Goal: Task Accomplishment & Management: Complete application form

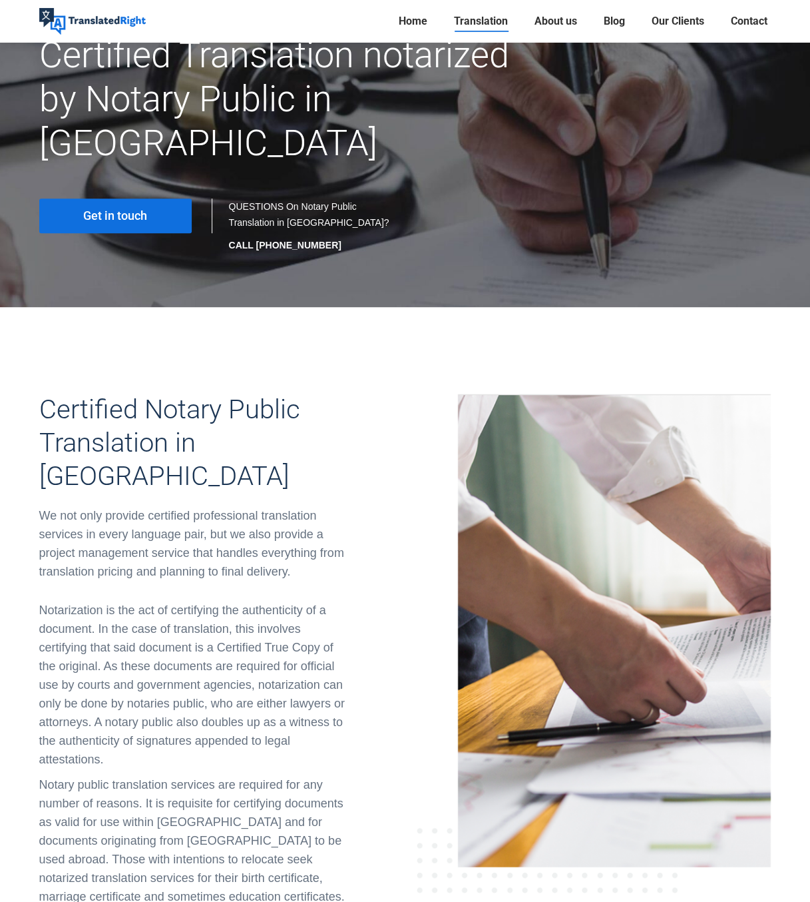
scroll to position [200, 0]
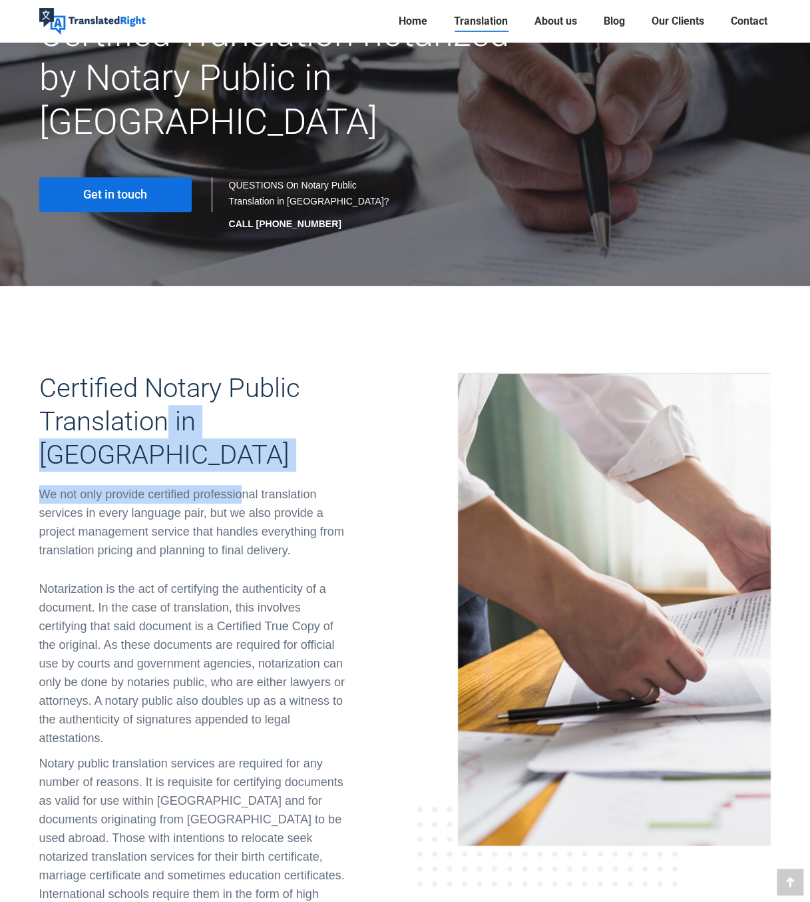
drag, startPoint x: 164, startPoint y: 382, endPoint x: 244, endPoint y: 403, distance: 83.4
click at [244, 403] on div "Certified Notary Public Translation in Singapore We not only provide certified …" at bounding box center [195, 466] width 313 height 188
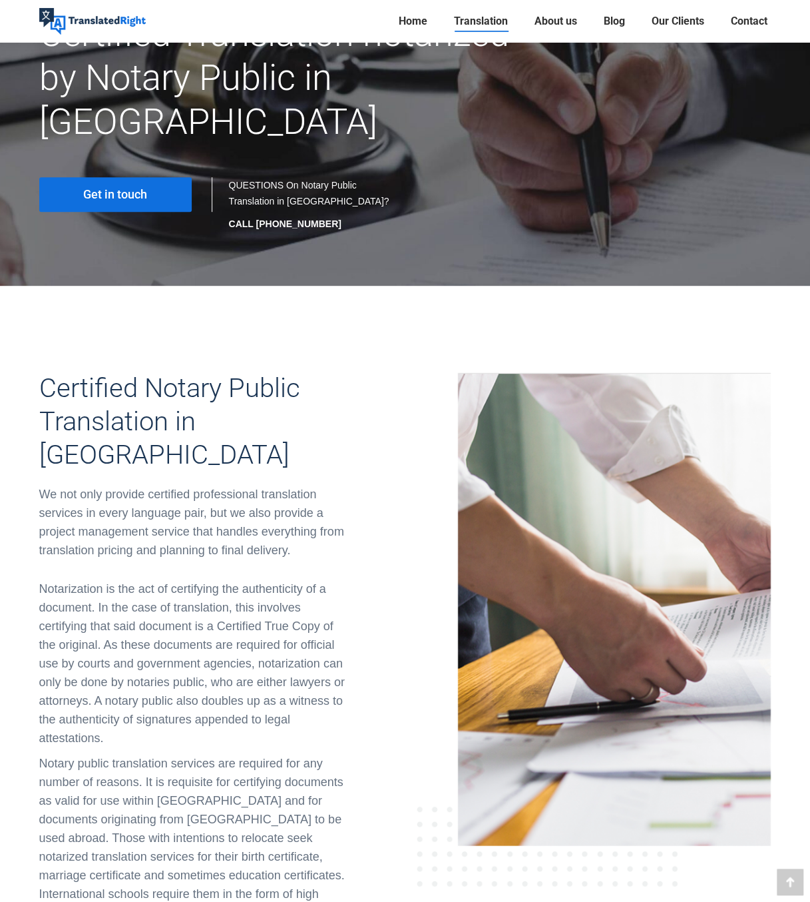
drag, startPoint x: 244, startPoint y: 403, endPoint x: 201, endPoint y: 470, distance: 80.0
click at [202, 485] on div "We not only provide certified professional translation services in every langua…" at bounding box center [195, 522] width 313 height 75
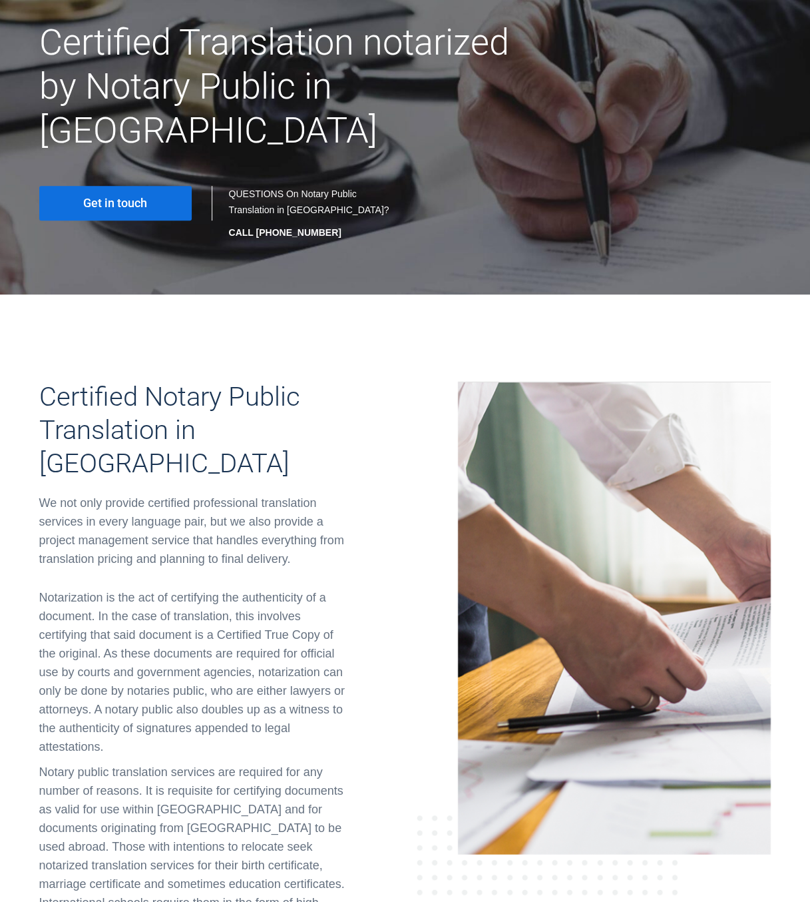
scroll to position [0, 0]
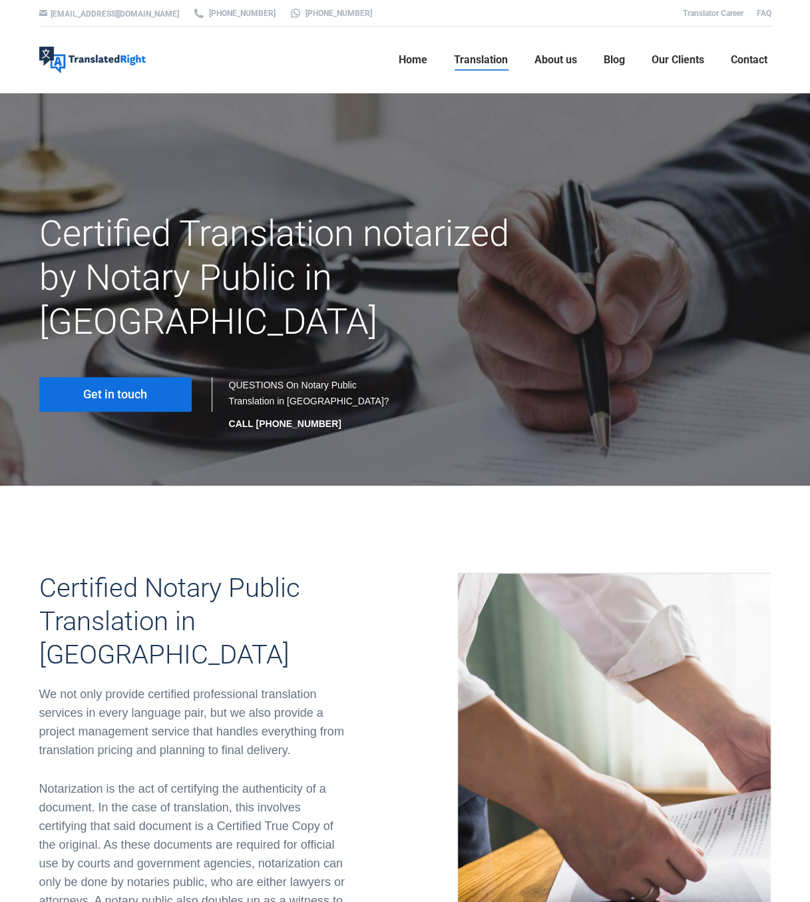
click at [136, 388] on span "Get in touch" at bounding box center [115, 394] width 64 height 13
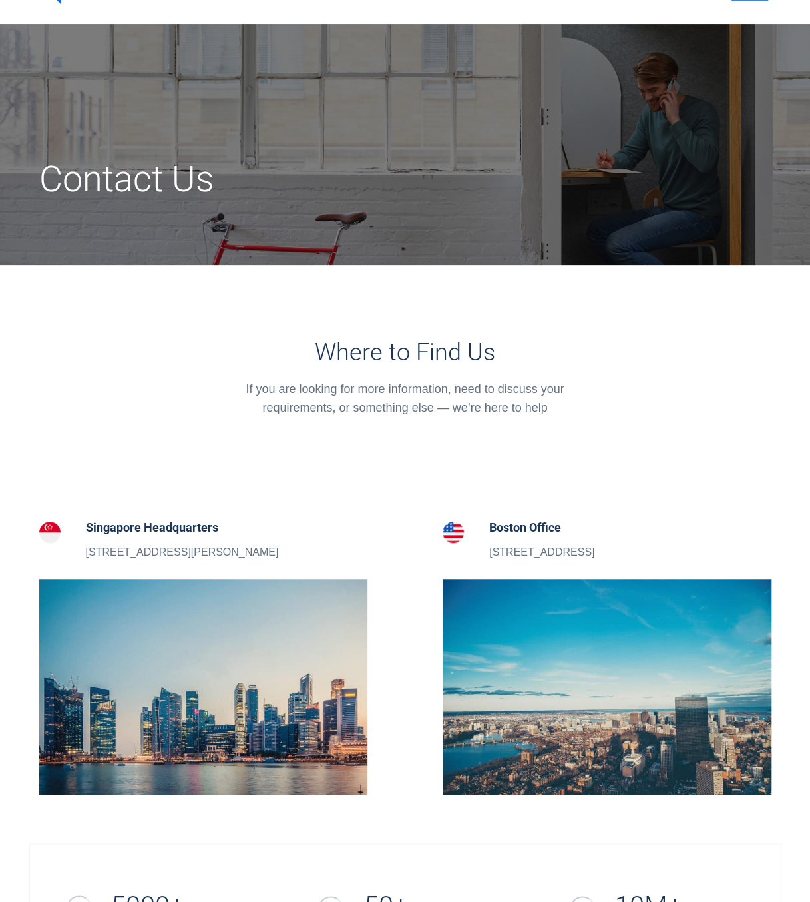
scroll to position [200, 0]
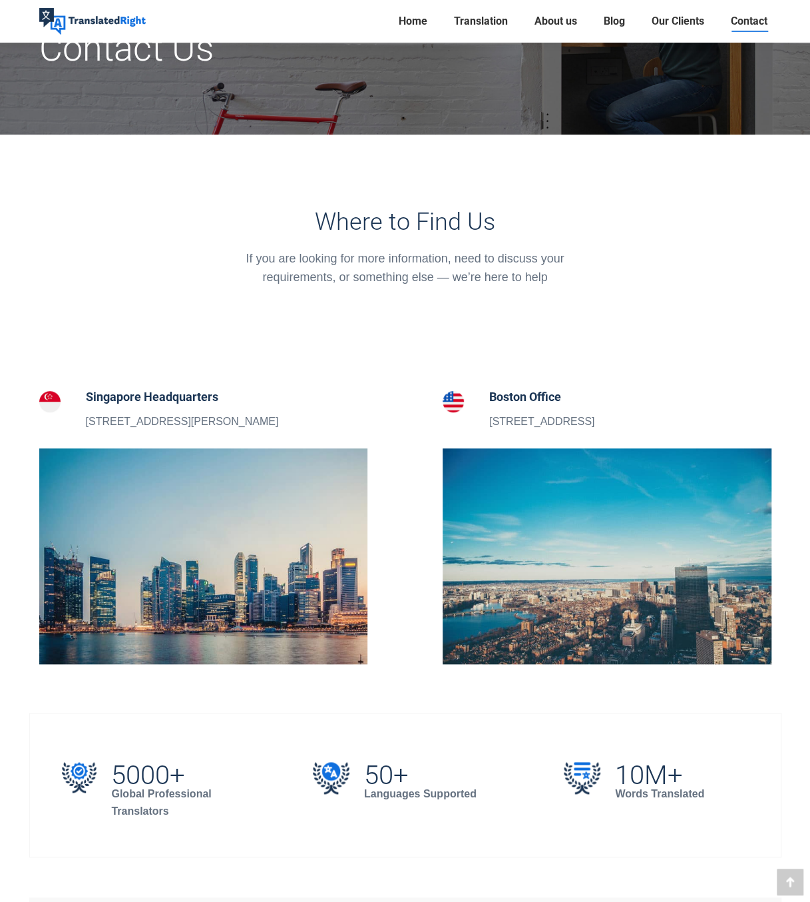
click at [98, 398] on h5 "Singapore Headquarters" at bounding box center [182, 397] width 193 height 19
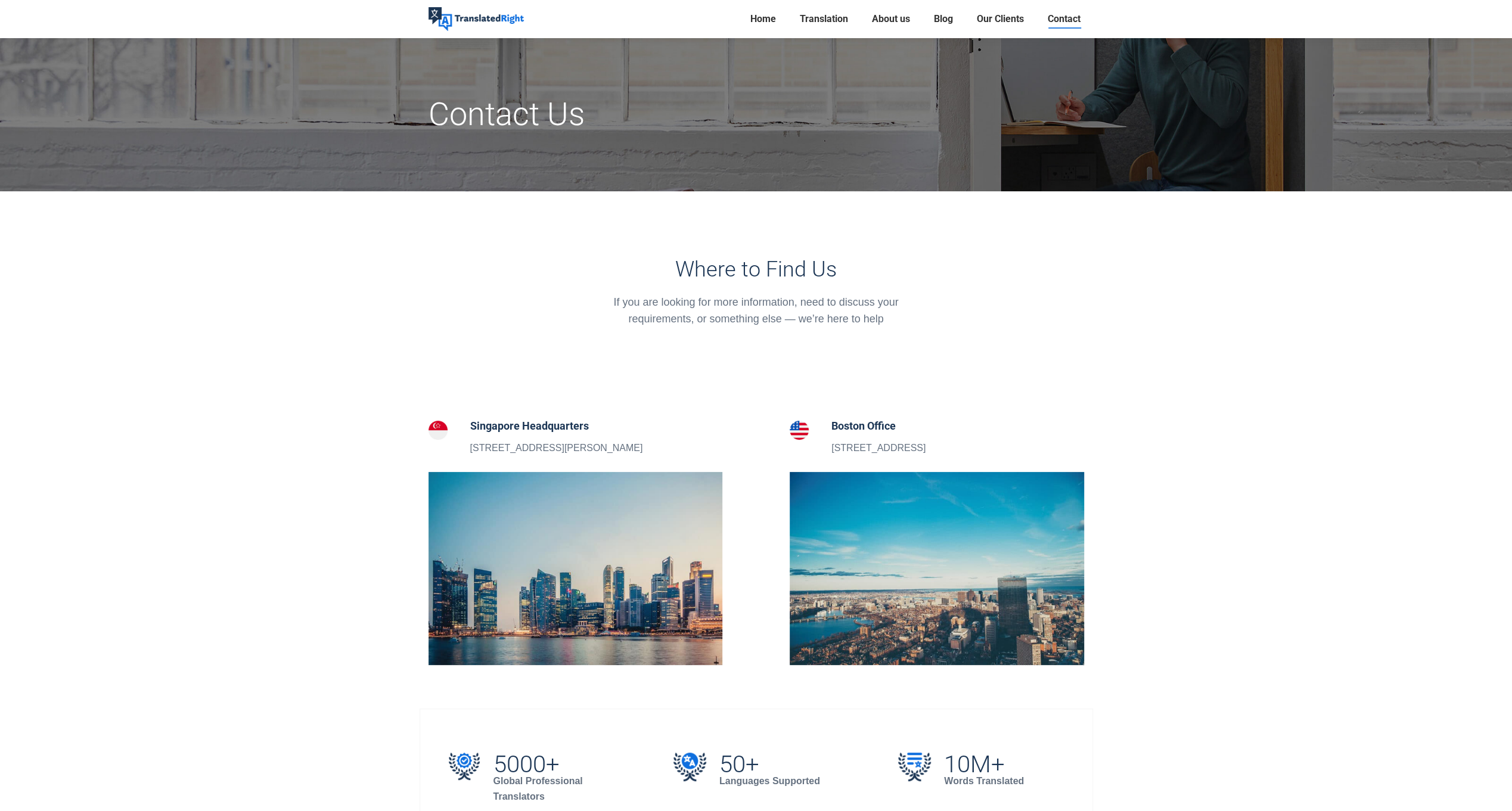
scroll to position [0, 0]
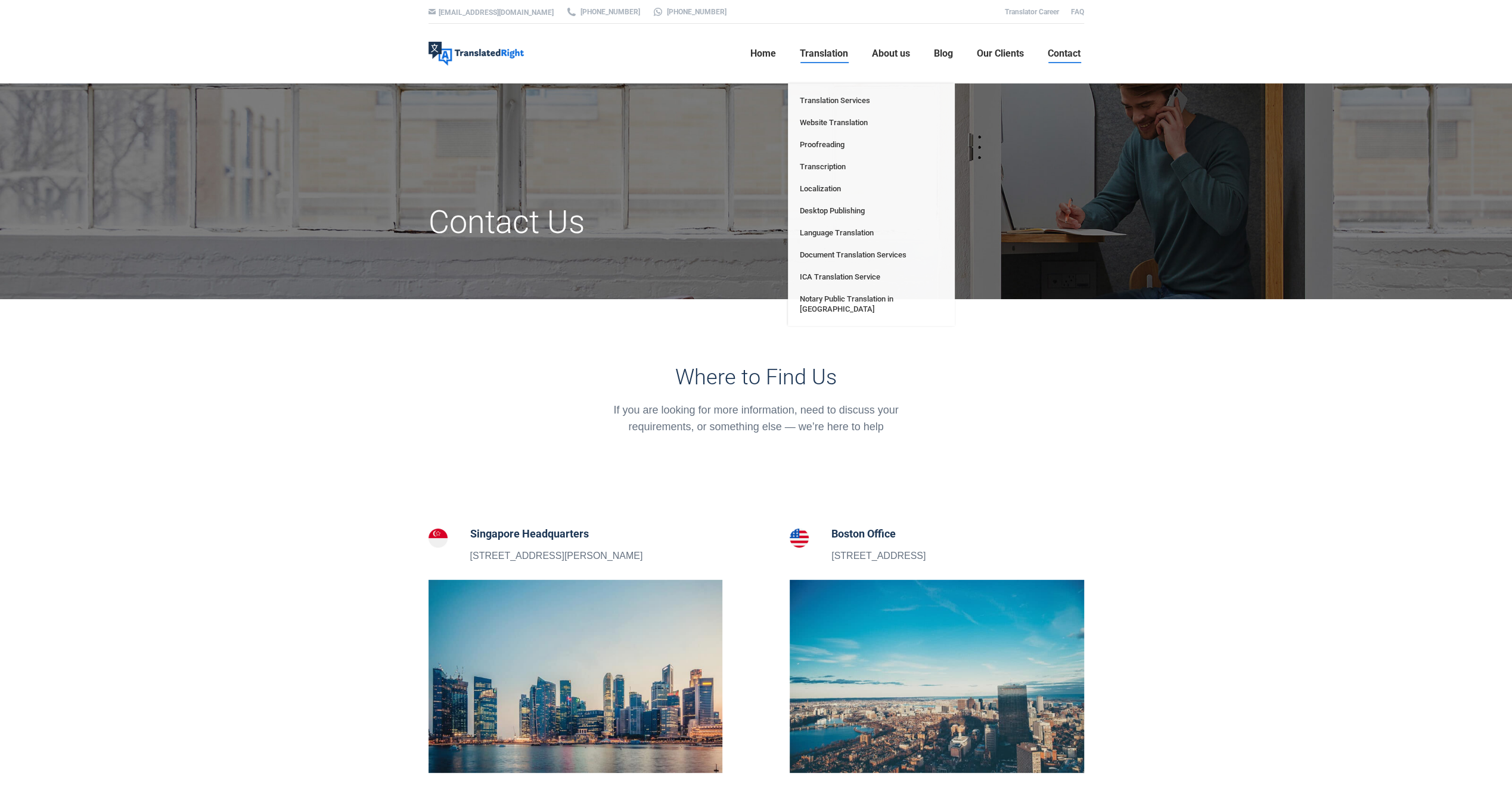
click at [725, 50] on span "Translation" at bounding box center [824, 53] width 48 height 12
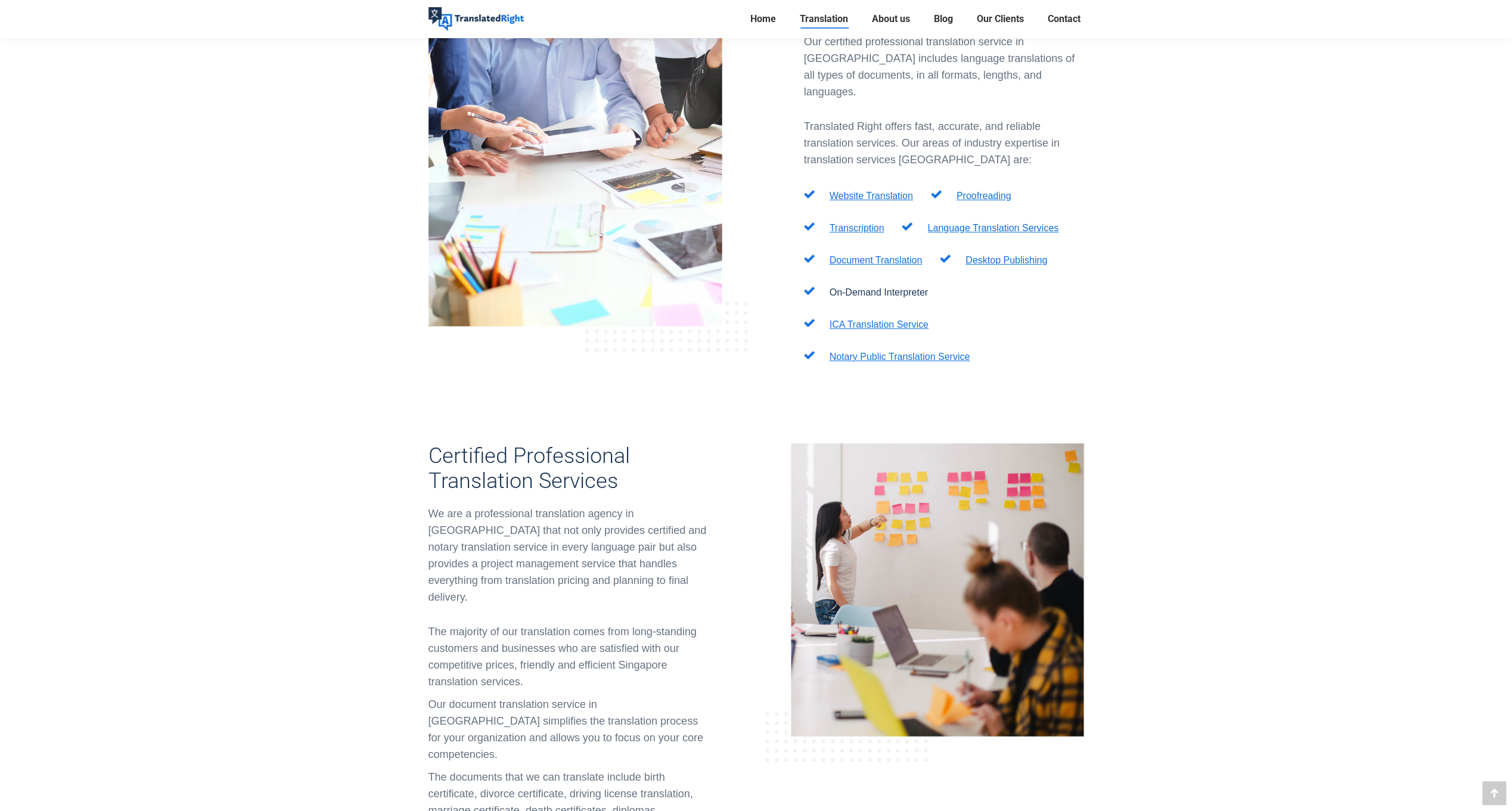
scroll to position [298, 0]
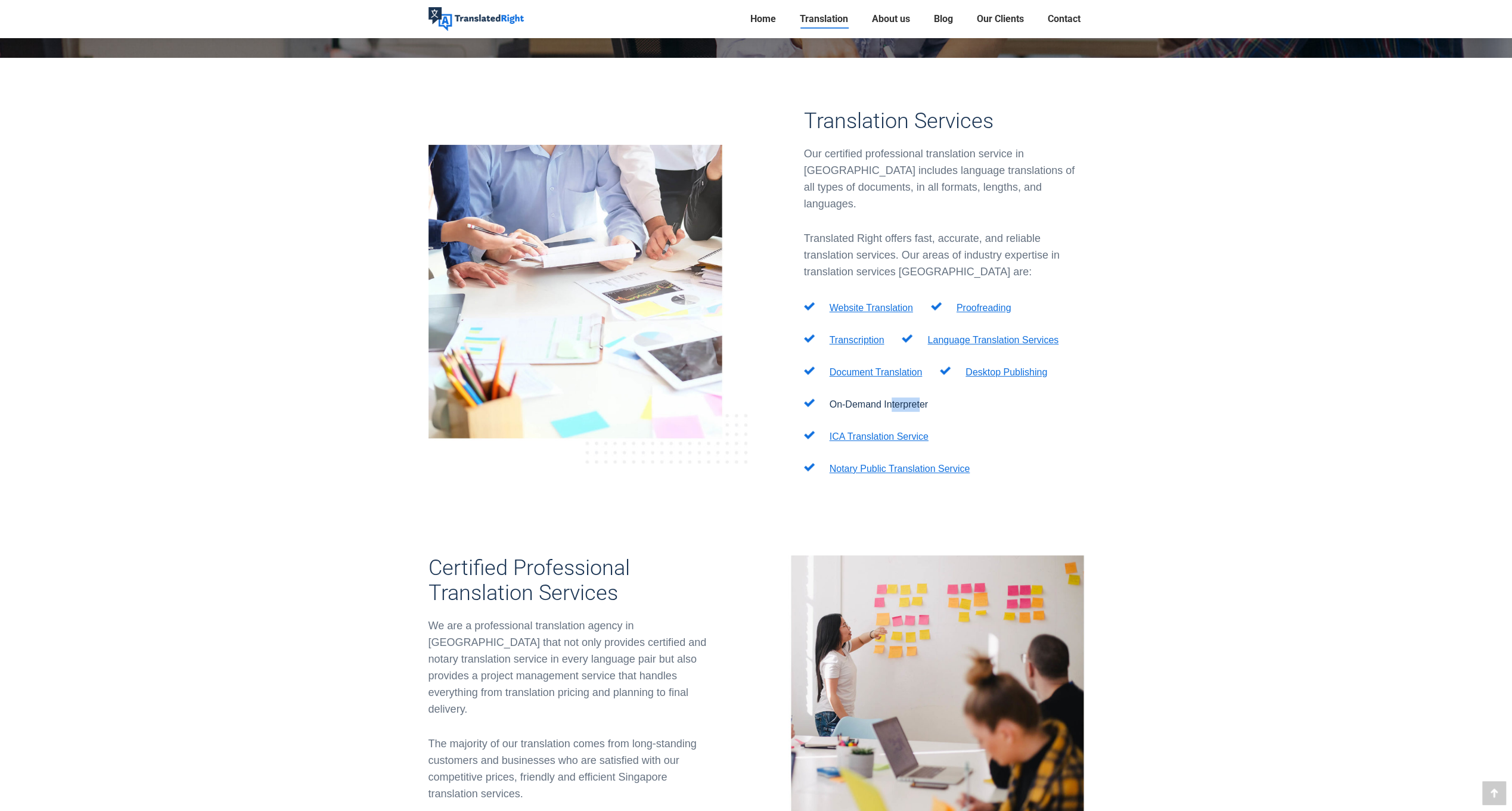
drag, startPoint x: 891, startPoint y: 376, endPoint x: 919, endPoint y: 378, distance: 28.1
click at [919, 397] on p "On-Demand Interpreter" at bounding box center [879, 405] width 98 height 14
drag, startPoint x: 919, startPoint y: 378, endPoint x: 1018, endPoint y: 388, distance: 99.5
click at [1018, 388] on ul "Website Translation Proofreading Transcription Language Translation Services Do…" at bounding box center [943, 389] width 280 height 177
drag, startPoint x: 1353, startPoint y: 0, endPoint x: 1182, endPoint y: 385, distance: 421.3
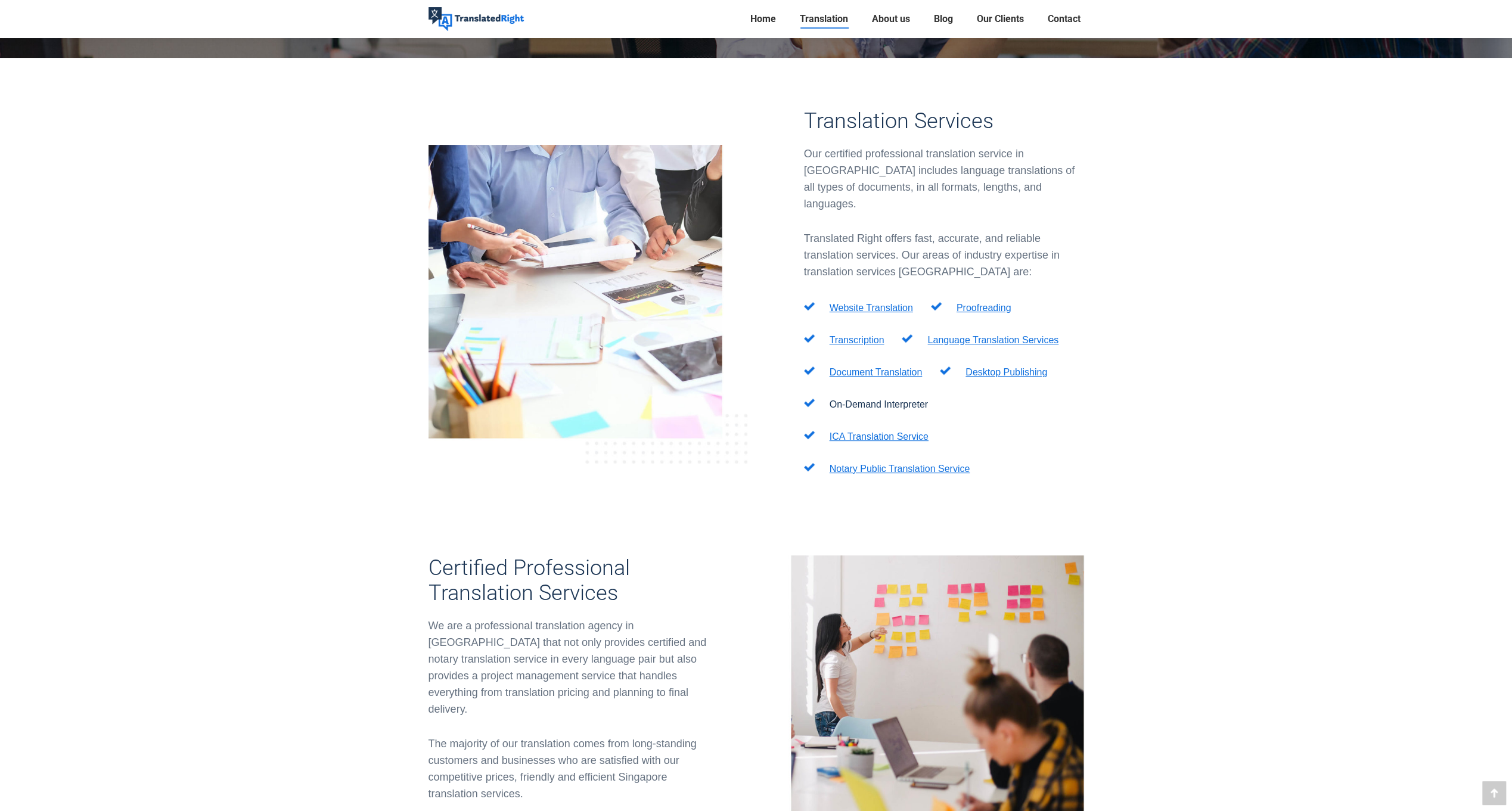
click at [871, 464] on link "Notary Public Translation Service" at bounding box center [899, 468] width 140 height 10
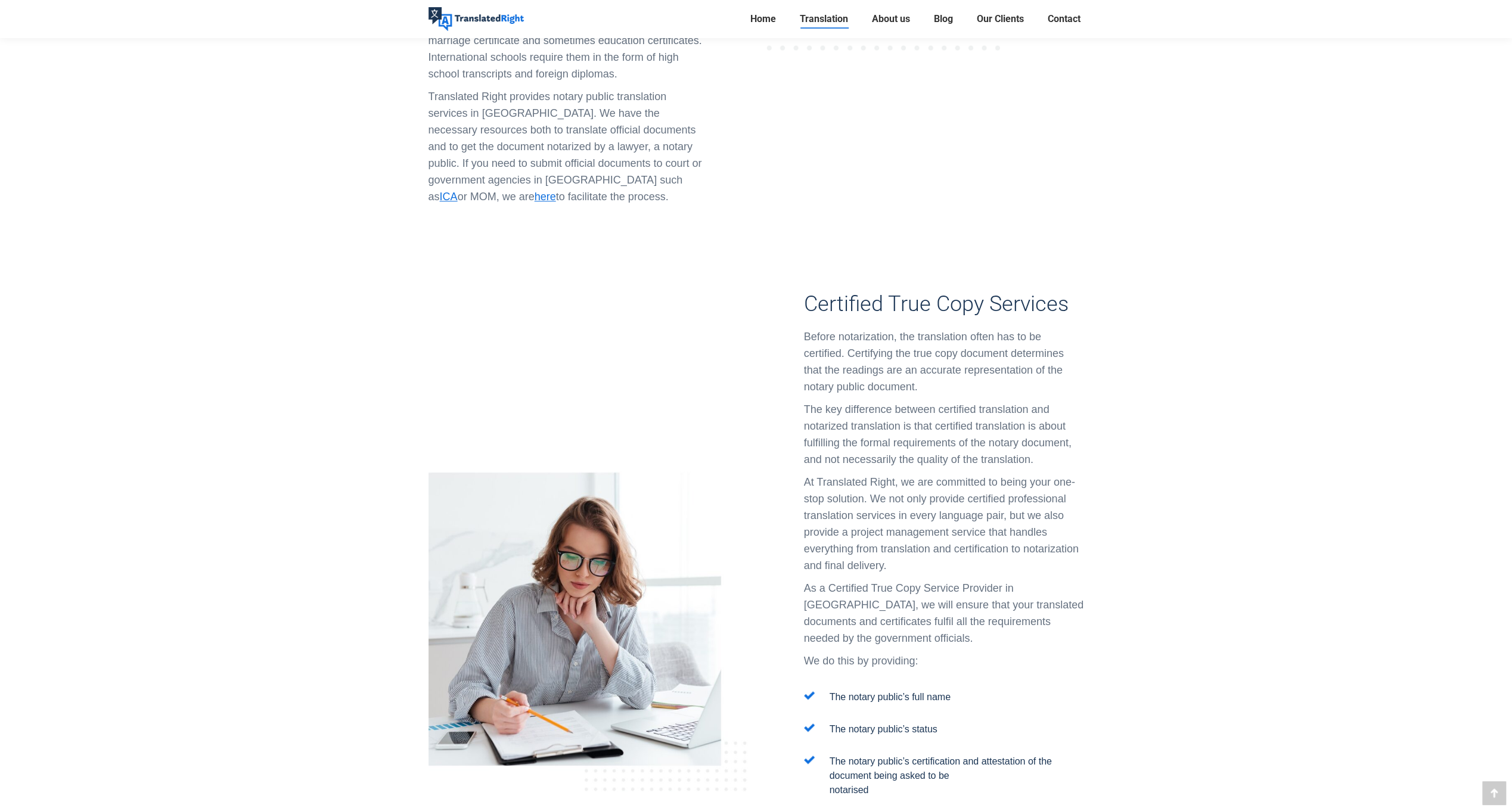
scroll to position [1073, 0]
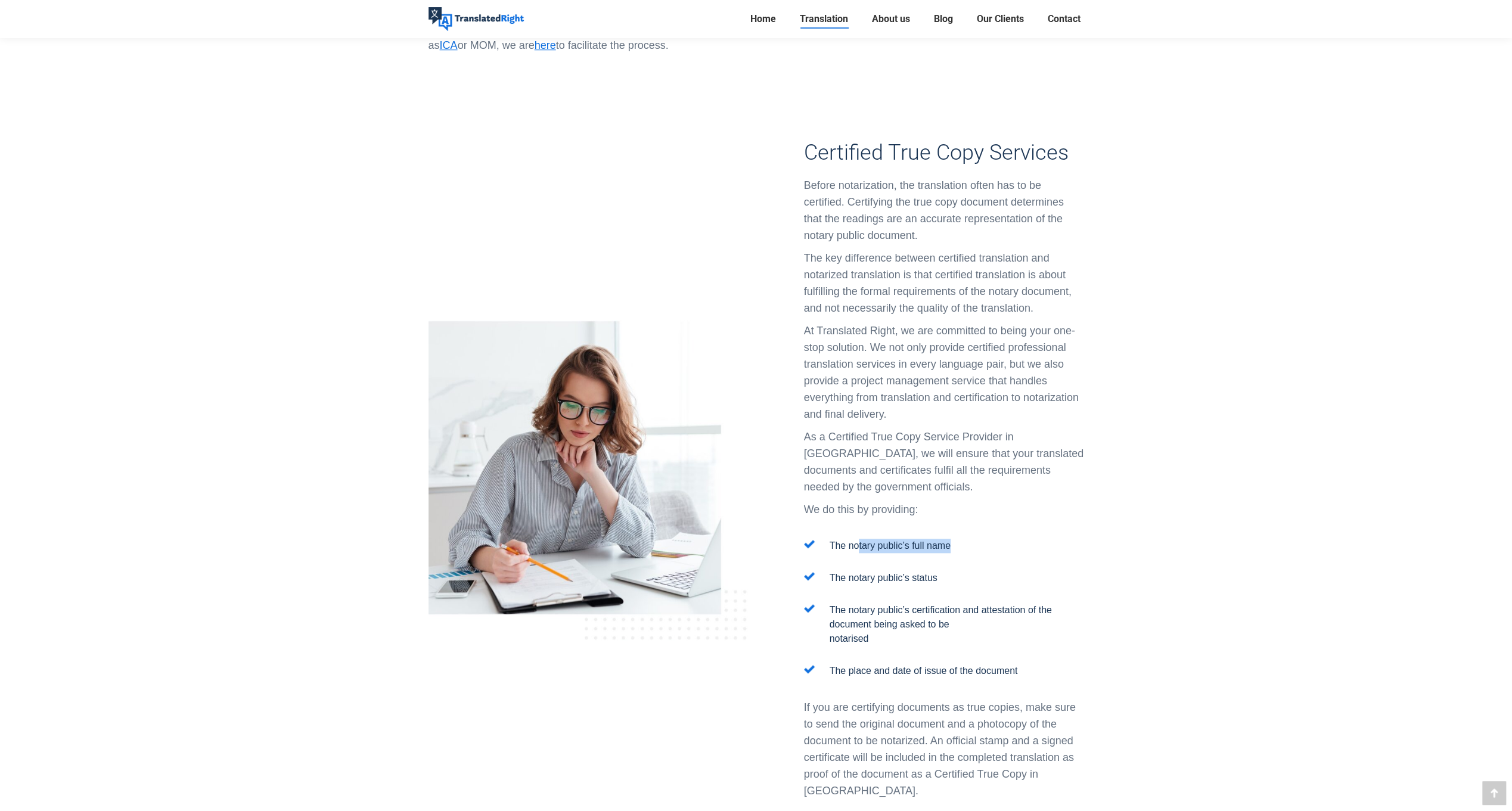
drag, startPoint x: 856, startPoint y: 475, endPoint x: 1024, endPoint y: 474, distance: 168.0
click at [1024, 539] on li "The notary public’s full name" at bounding box center [943, 546] width 280 height 14
drag, startPoint x: 1024, startPoint y: 474, endPoint x: 905, endPoint y: 520, distance: 127.6
click at [905, 539] on ul "The notary public’s full name The notary public’s status The notary public’s ce…" at bounding box center [943, 609] width 280 height 140
drag, startPoint x: 929, startPoint y: 508, endPoint x: 857, endPoint y: 509, distance: 72.0
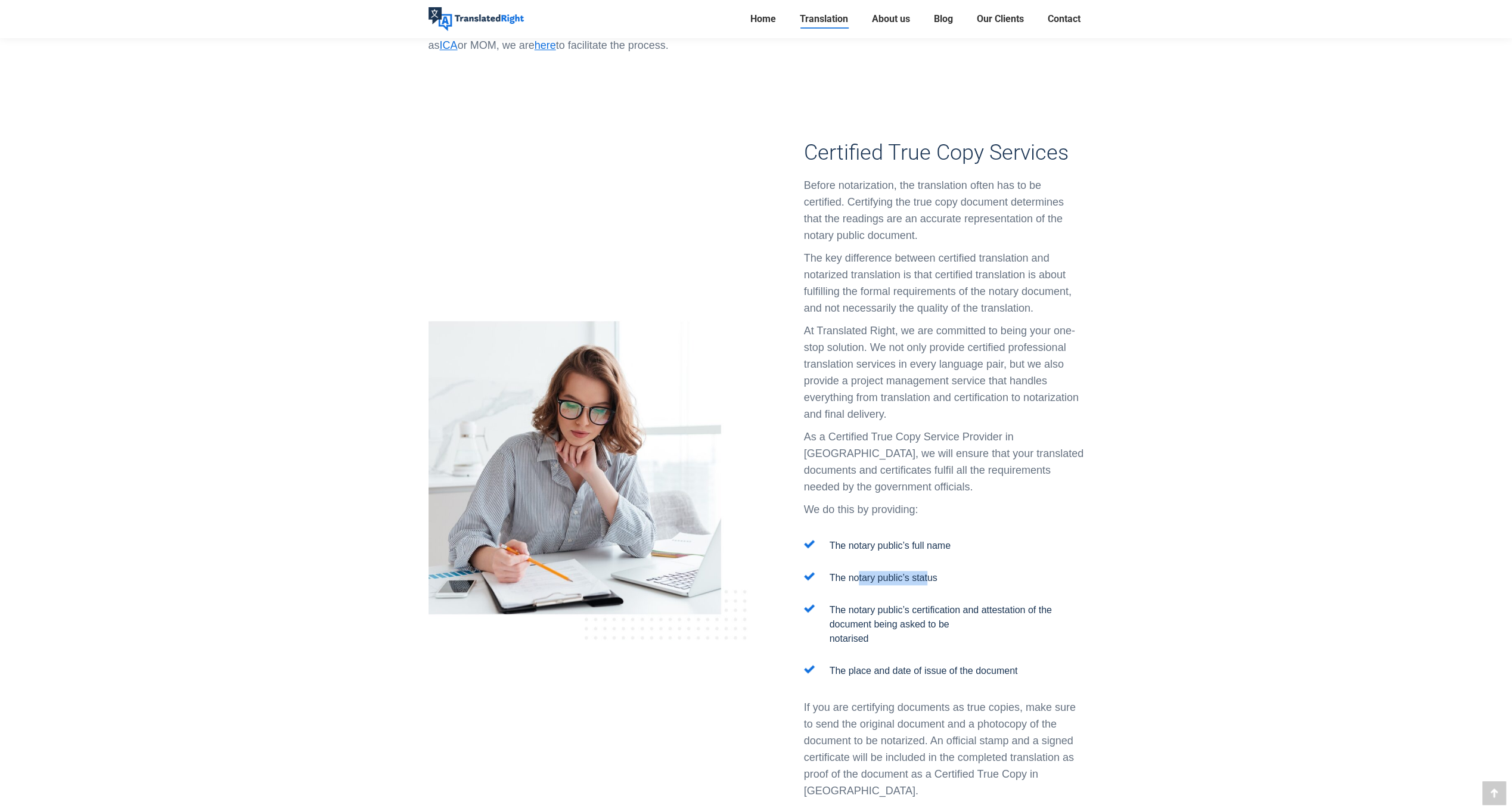
click at [857, 571] on p "The notary public’s status" at bounding box center [883, 578] width 108 height 14
drag, startPoint x: 857, startPoint y: 509, endPoint x: 889, endPoint y: 544, distance: 47.4
click at [889, 603] on p "The notary public’s certification and attestation of the document being asked t…" at bounding box center [956, 625] width 254 height 43
drag, startPoint x: 862, startPoint y: 545, endPoint x: 1010, endPoint y: 550, distance: 148.1
click at [1010, 603] on p "The notary public’s certification and attestation of the document being asked t…" at bounding box center [956, 625] width 254 height 43
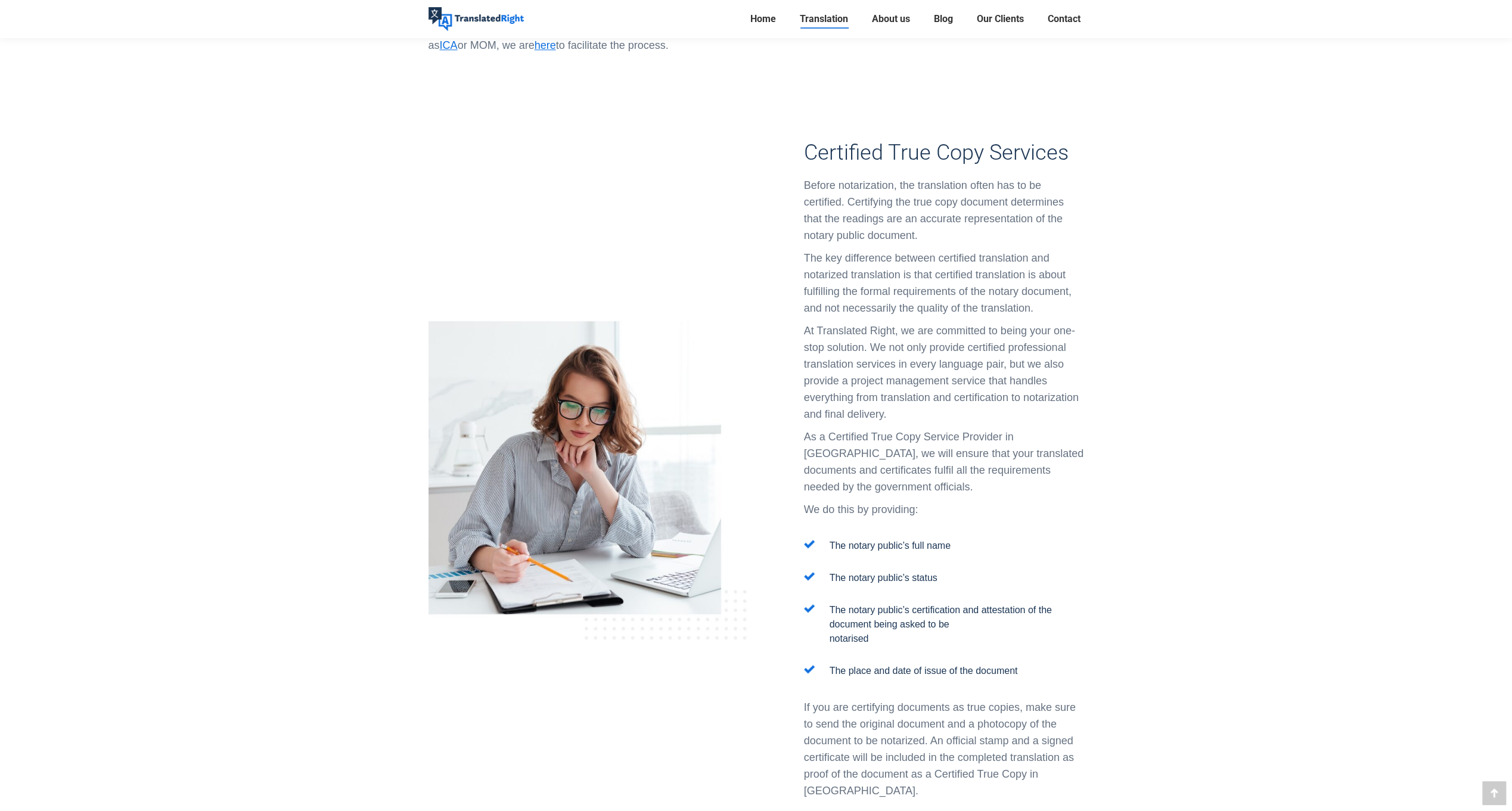
drag, startPoint x: 1010, startPoint y: 550, endPoint x: 957, endPoint y: 617, distance: 85.4
click at [957, 617] on div "Certified True Copy Services Before notarization, the translation often has to …" at bounding box center [943, 481] width 280 height 680
drag, startPoint x: 1010, startPoint y: 604, endPoint x: 947, endPoint y: 601, distance: 63.1
click at [947, 664] on p "The place and date of issue of the document" at bounding box center [923, 671] width 188 height 14
drag, startPoint x: 947, startPoint y: 601, endPoint x: 822, endPoint y: 617, distance: 126.0
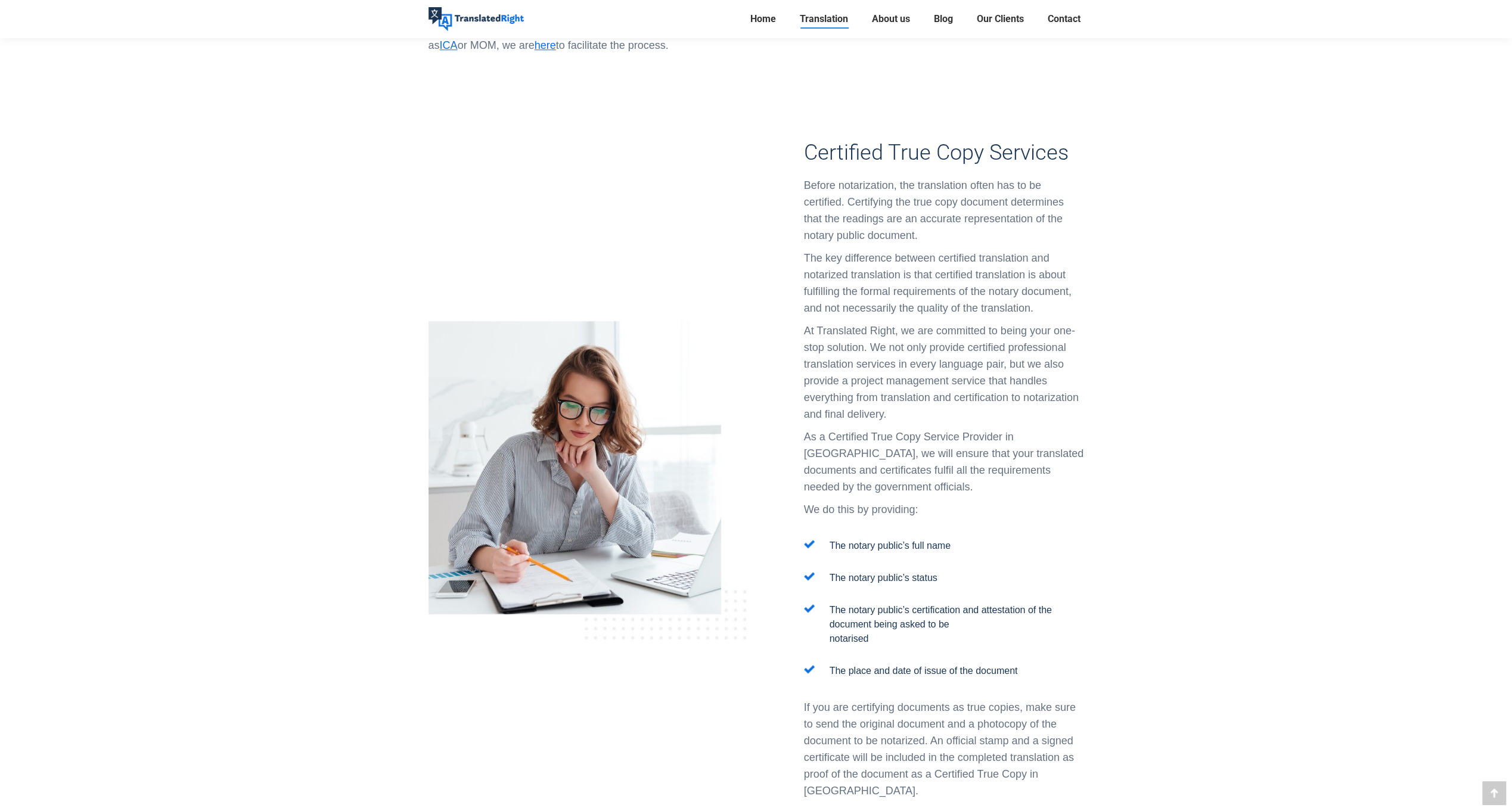
click at [822, 617] on div "Certified True Copy Services Before notarization, the translation often has to …" at bounding box center [943, 481] width 280 height 680
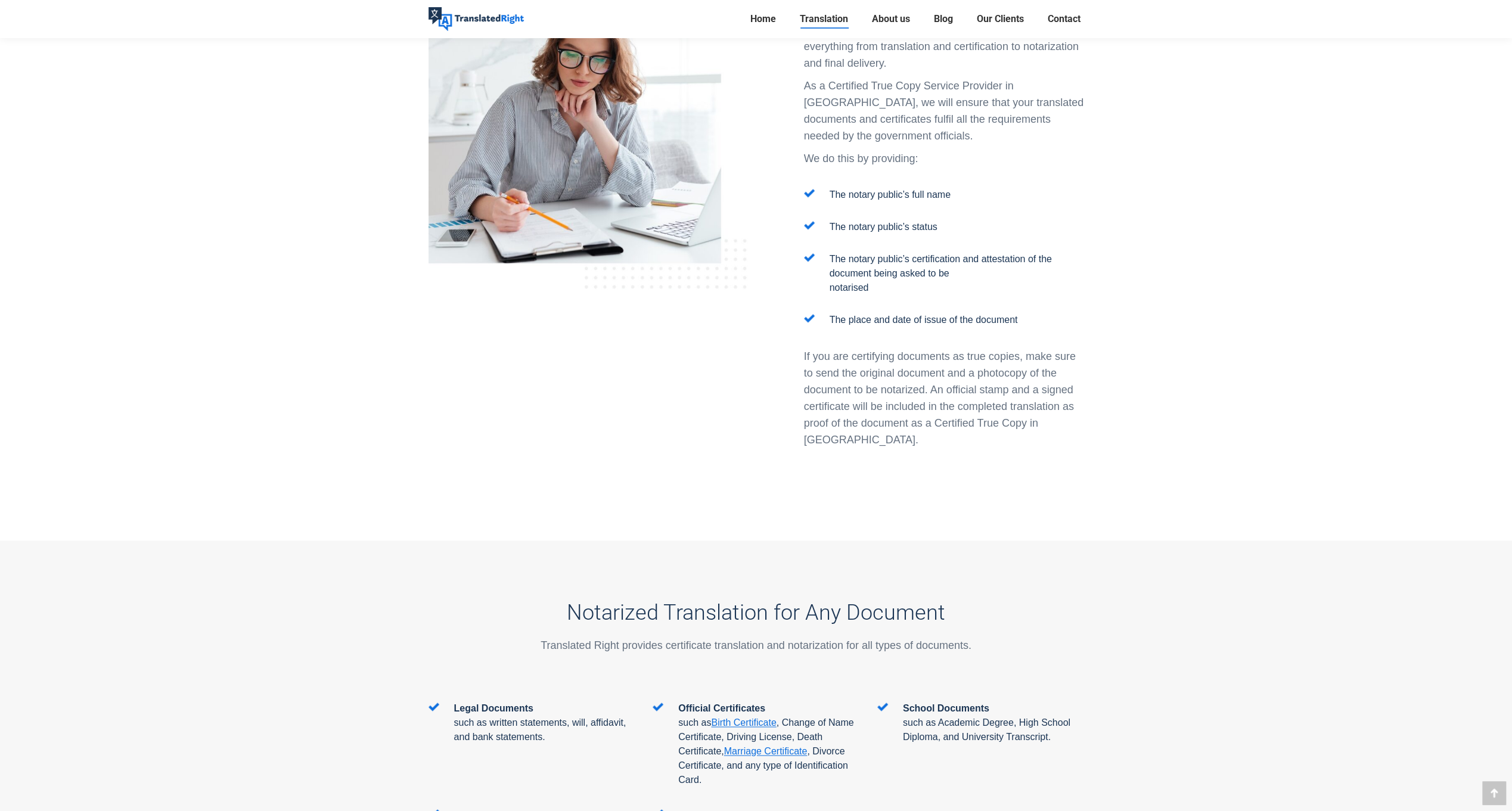
scroll to position [1430, 0]
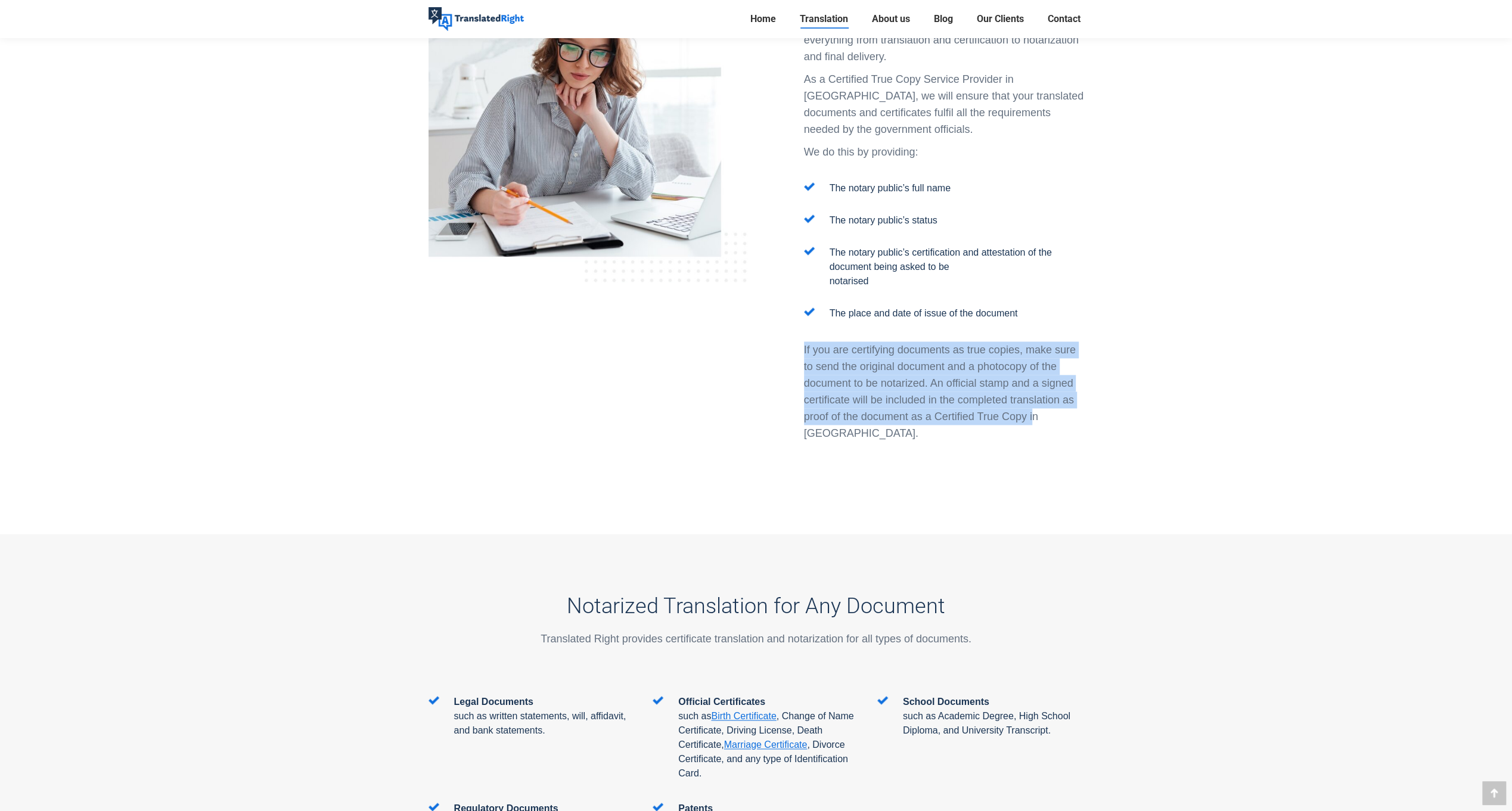
drag, startPoint x: 1033, startPoint y: 347, endPoint x: 794, endPoint y: 270, distance: 251.1
click at [794, 270] on div "Certified True Copy Services Before notarization, the translation often has to …" at bounding box center [924, 123] width 336 height 680
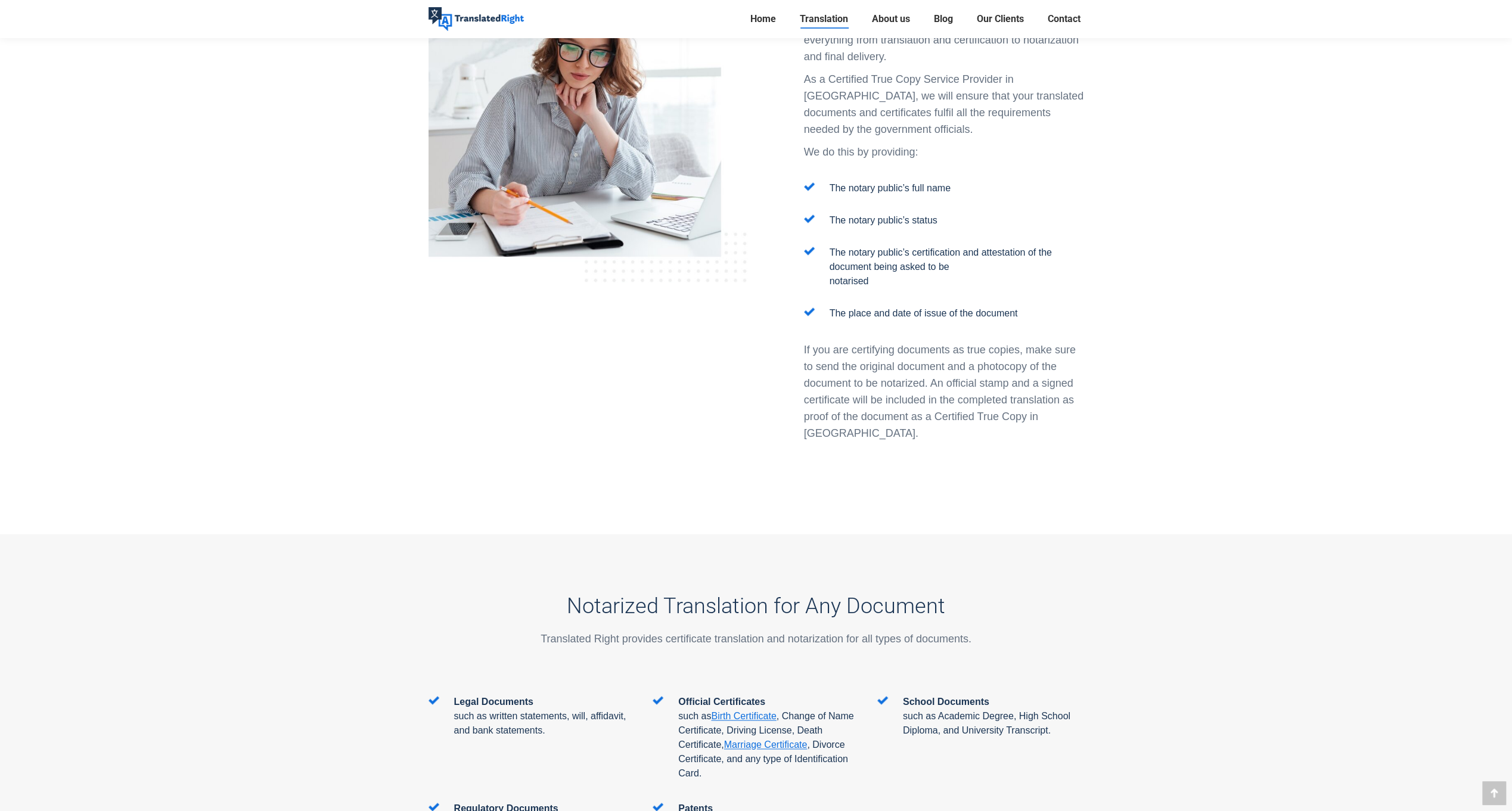
click at [894, 376] on div "Certified True Copy Services Before notarization, the translation often has to …" at bounding box center [943, 123] width 280 height 680
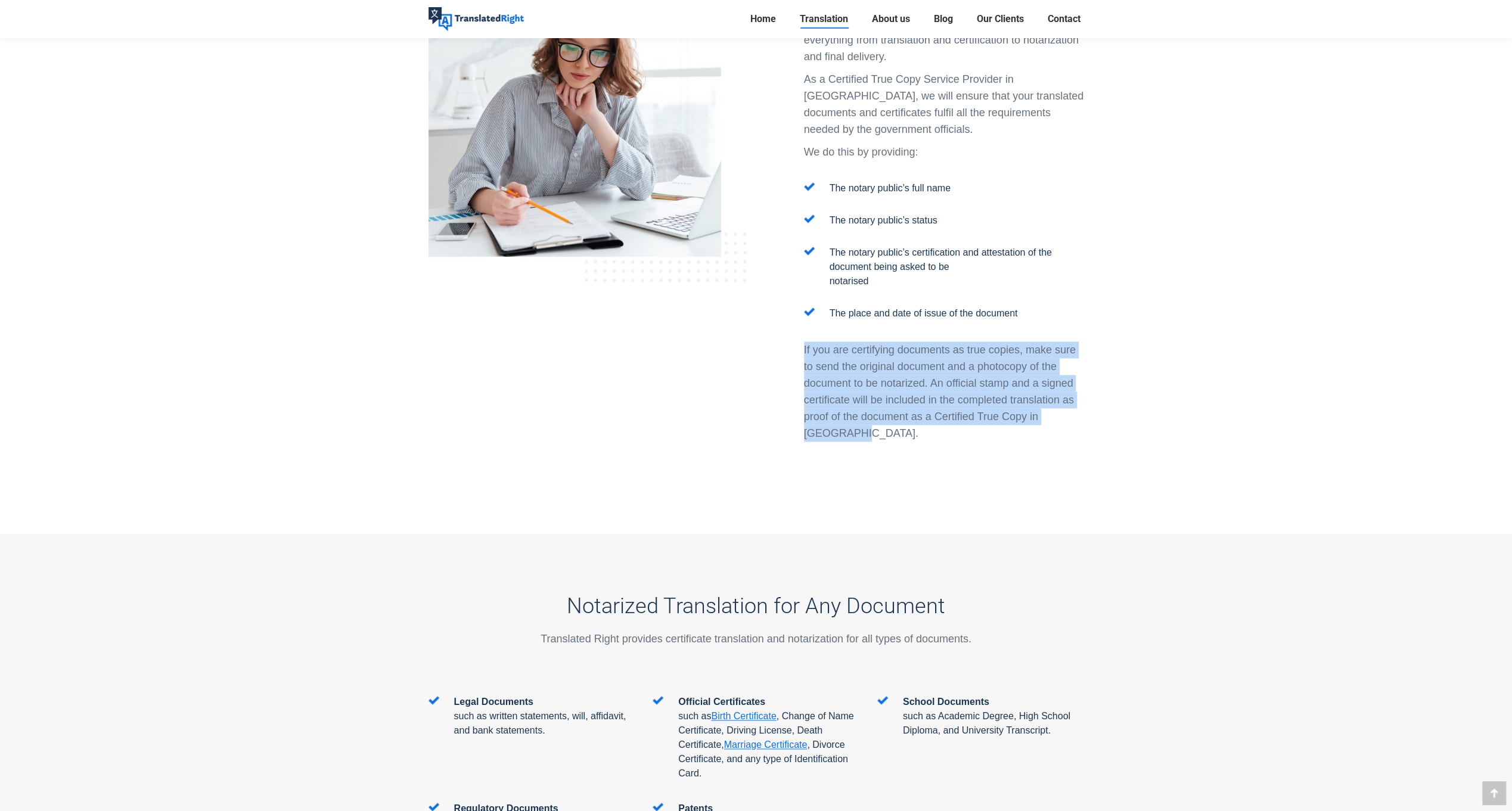
drag, startPoint x: 859, startPoint y: 369, endPoint x: 769, endPoint y: 288, distance: 121.1
click at [769, 288] on div "Certified True Copy Services Before notarization, the translation often has to …" at bounding box center [924, 123] width 336 height 680
drag, startPoint x: 769, startPoint y: 288, endPoint x: 993, endPoint y: 372, distance: 239.2
click at [992, 372] on p "If you are certifying documents as true copies, make sure to send the original …" at bounding box center [943, 392] width 280 height 100
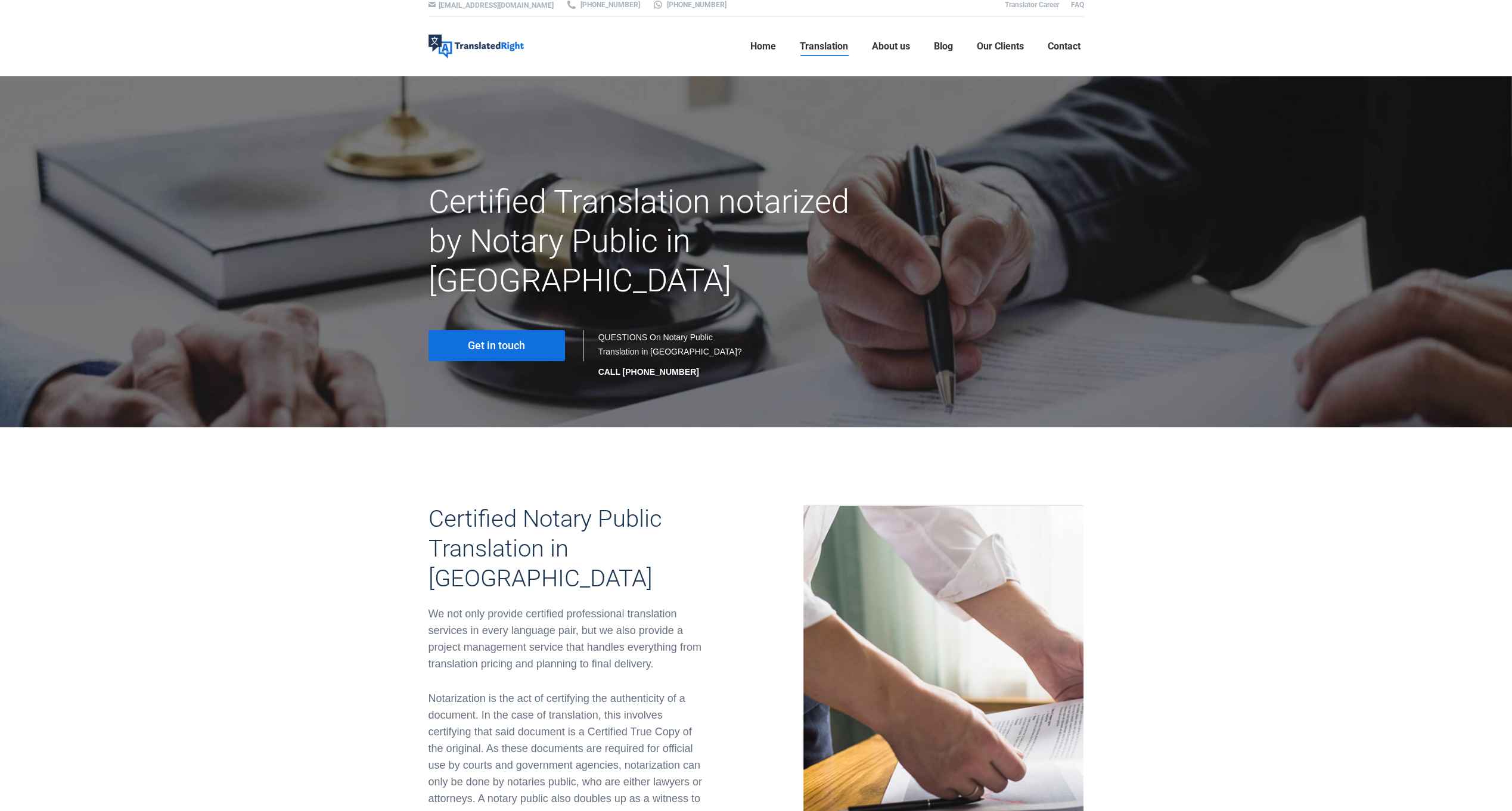
scroll to position [0, 0]
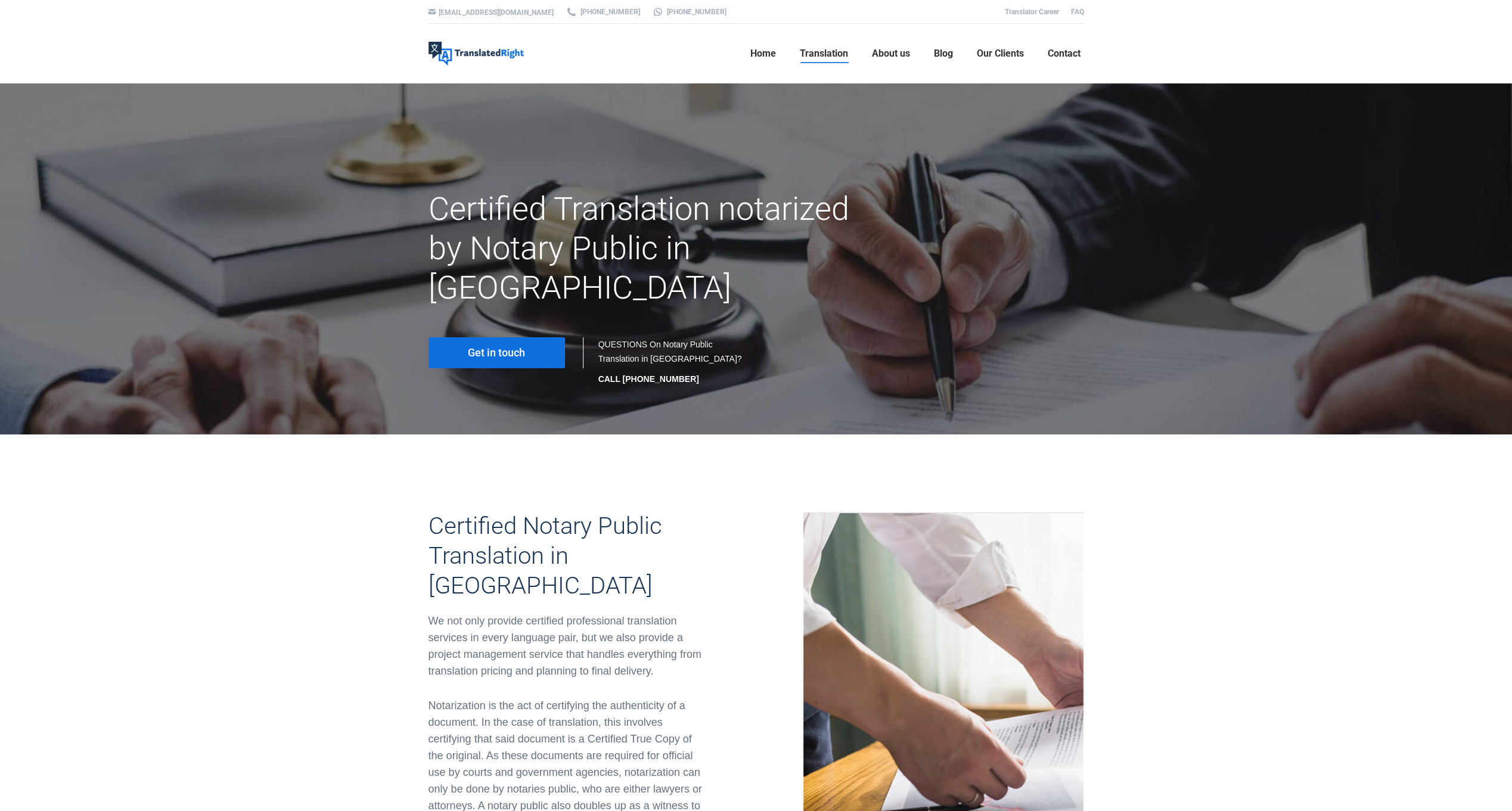
click at [514, 337] on link "Get in touch" at bounding box center [497, 353] width 137 height 31
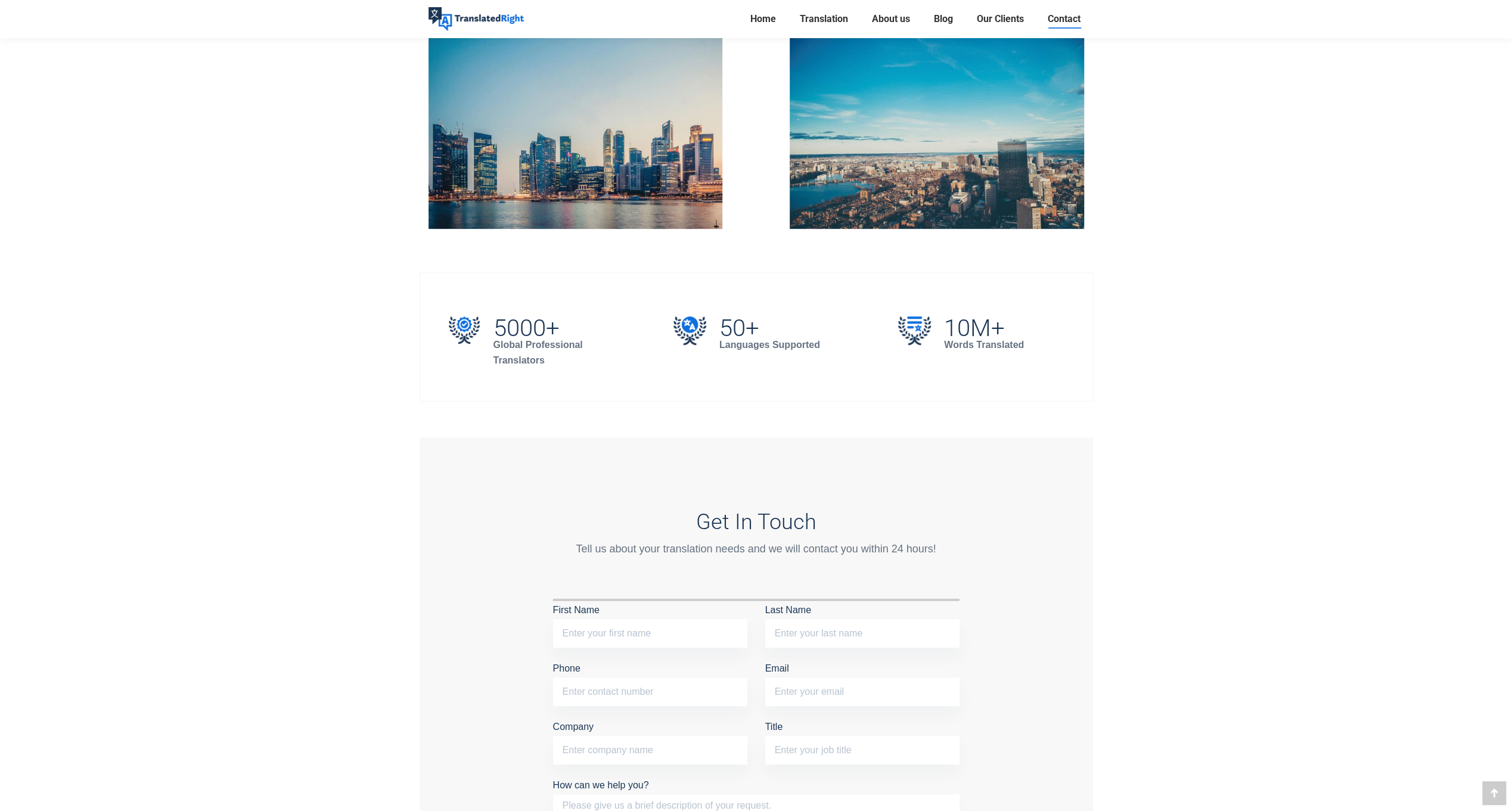
scroll to position [596, 0]
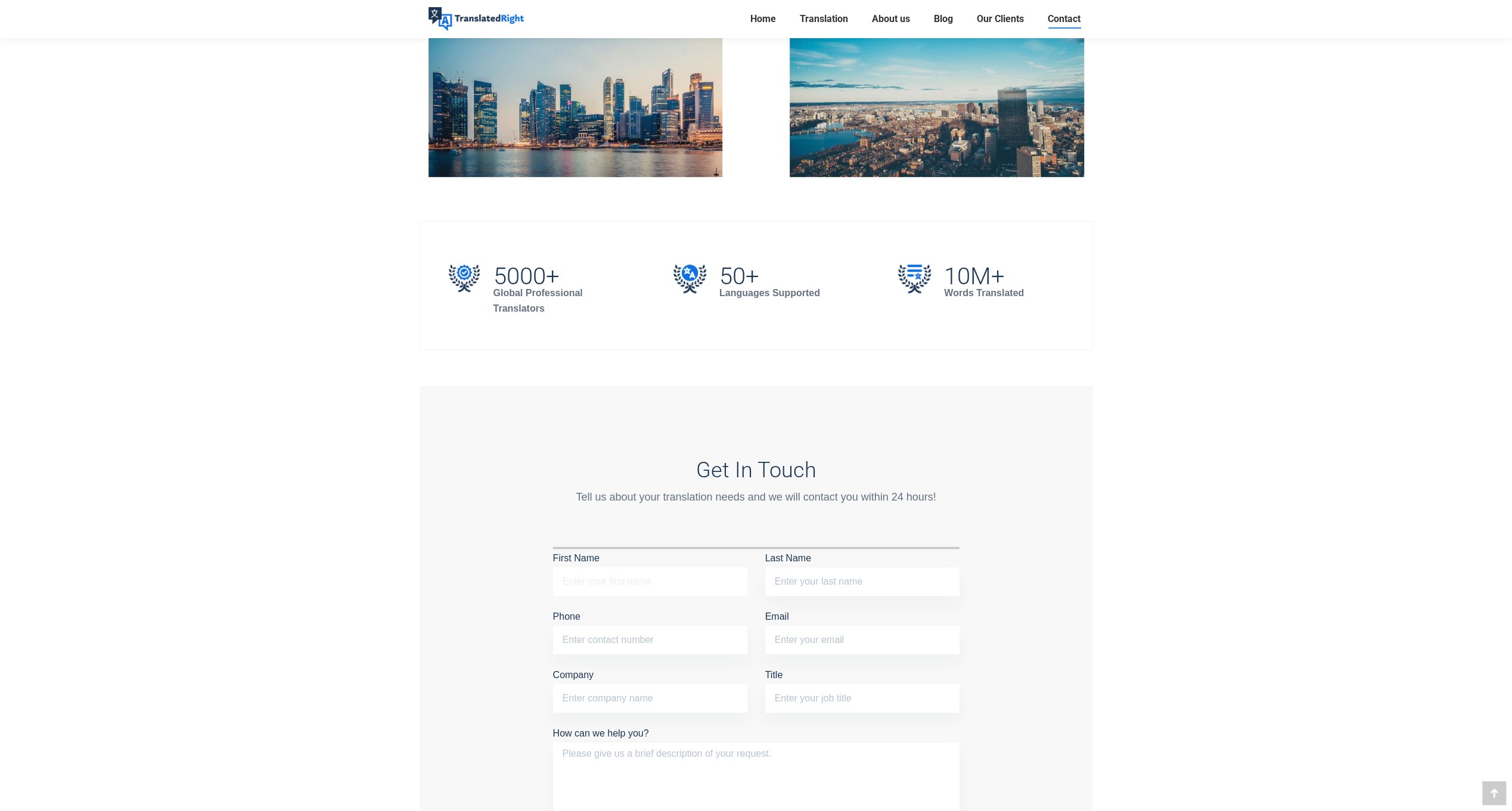
click at [622, 581] on input "First Name" at bounding box center [650, 582] width 194 height 29
type input "[PERSON_NAME]"
click at [820, 572] on input "Last Name" at bounding box center [862, 582] width 194 height 29
type input "Yin"
click at [625, 645] on input "Phone" at bounding box center [650, 640] width 194 height 29
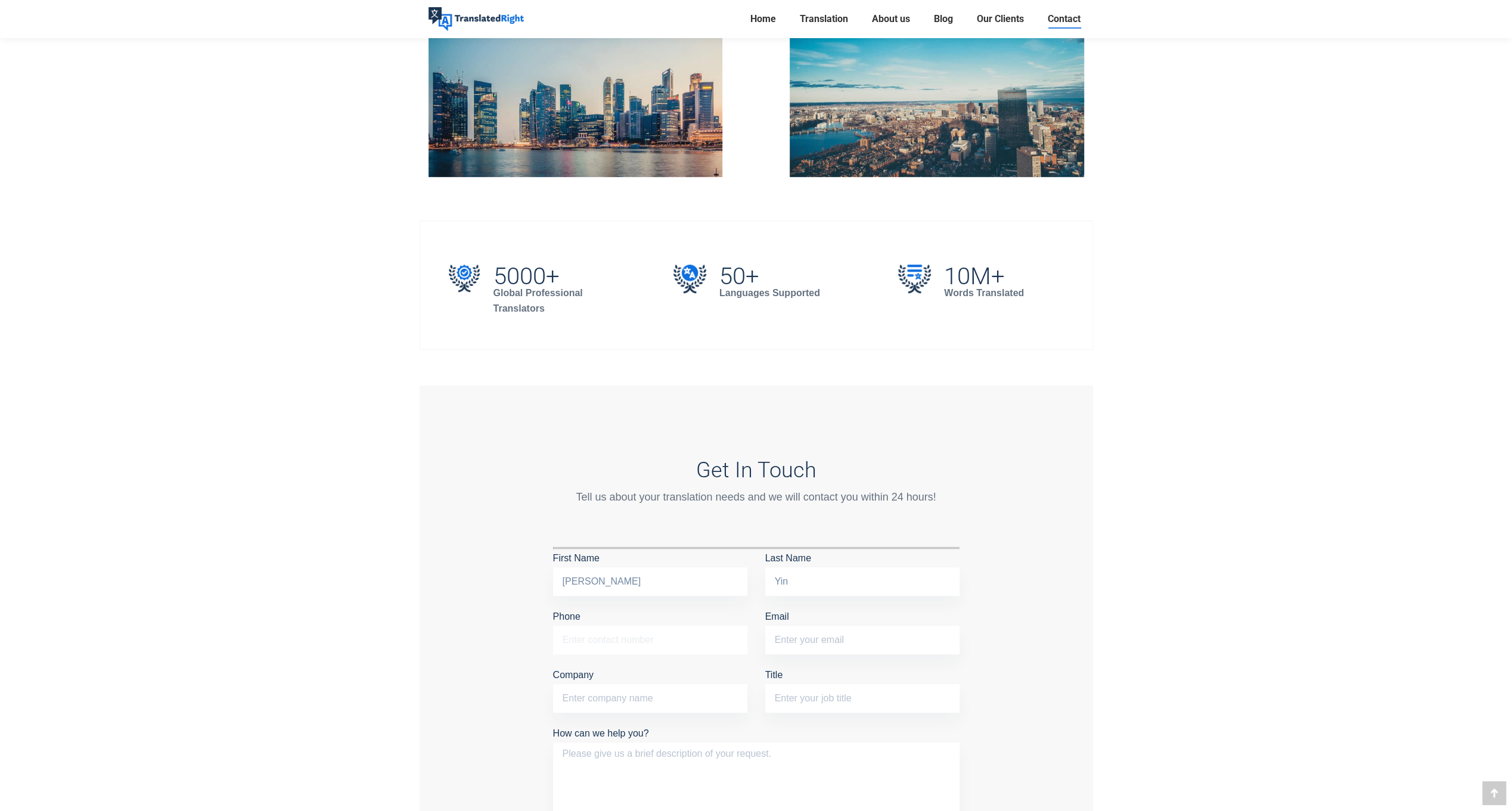
click at [573, 646] on input "Phone" at bounding box center [650, 640] width 194 height 29
type input "85755374"
click at [836, 638] on input "Email" at bounding box center [862, 640] width 194 height 29
type input "[EMAIL_ADDRESS][DOMAIN_NAME]"
click at [643, 697] on input "Company" at bounding box center [650, 699] width 194 height 29
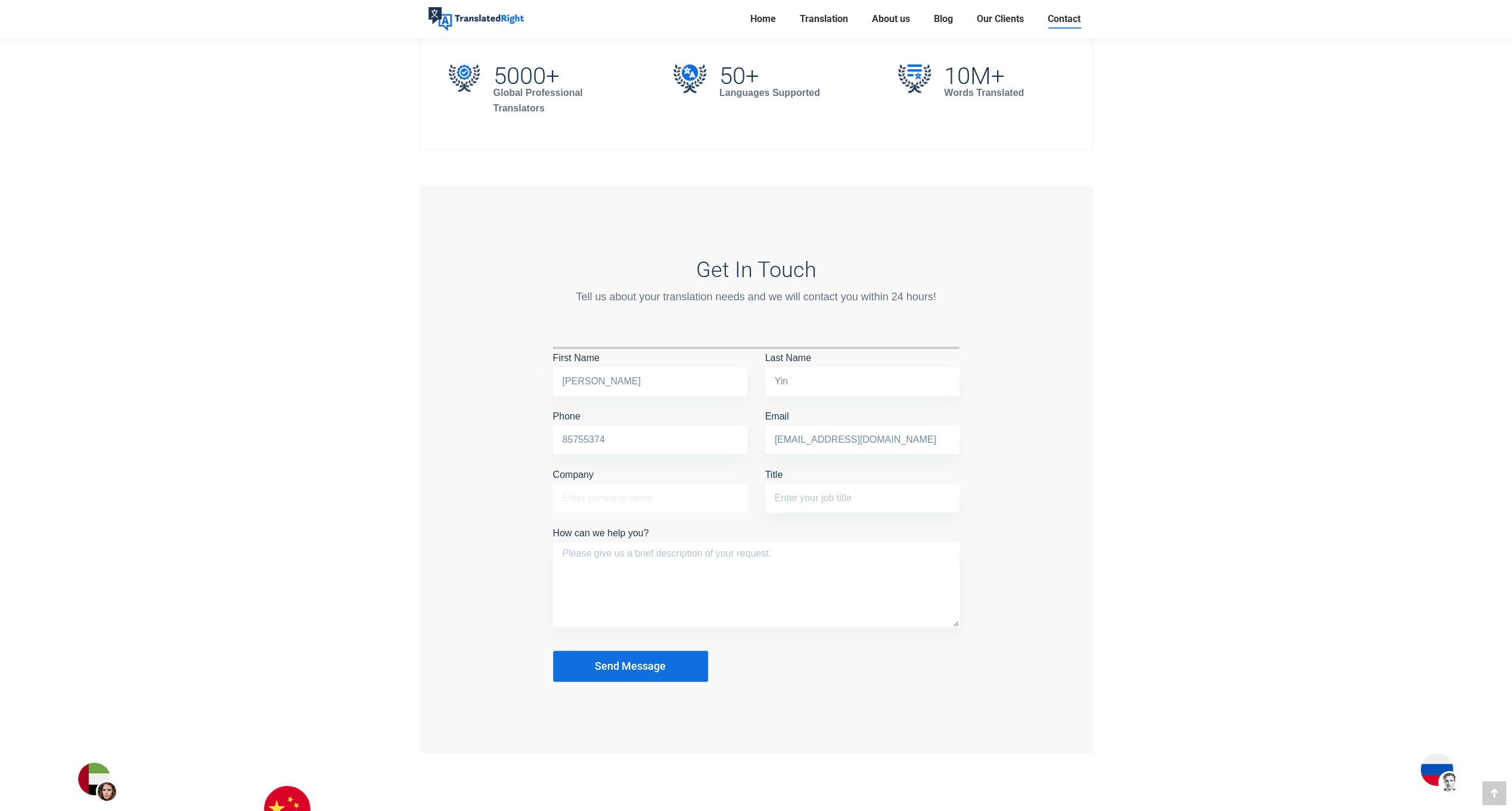
scroll to position [834, 0]
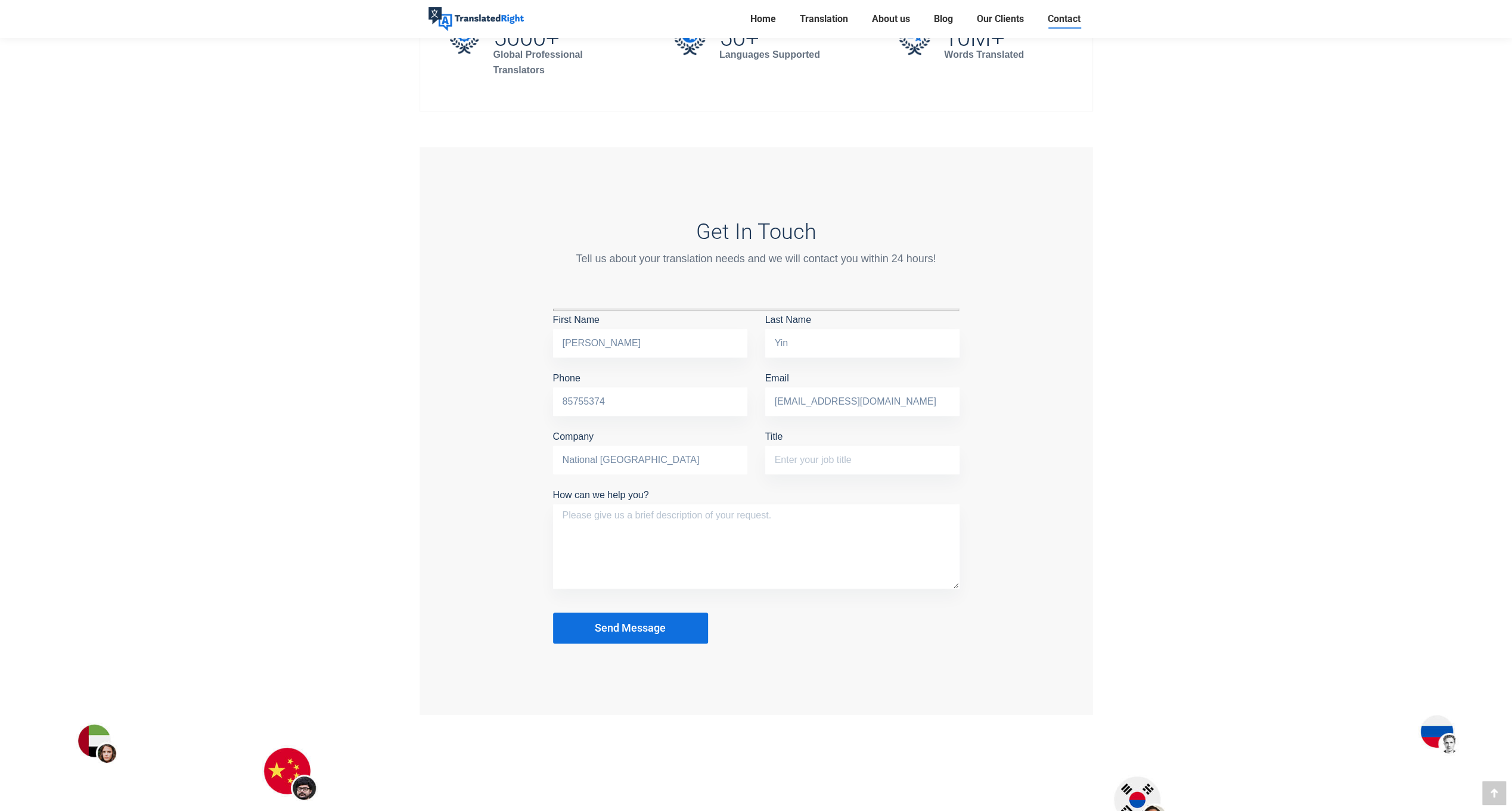
click at [675, 460] on input "National [GEOGRAPHIC_DATA]" at bounding box center [650, 460] width 194 height 29
click at [677, 457] on input "National [GEOGRAPHIC_DATA]" at bounding box center [650, 460] width 194 height 29
click at [715, 455] on input "[GEOGRAPHIC_DATA]" at bounding box center [650, 460] width 194 height 29
type input "[GEOGRAPHIC_DATA]"
click at [828, 457] on input "Title" at bounding box center [862, 460] width 194 height 29
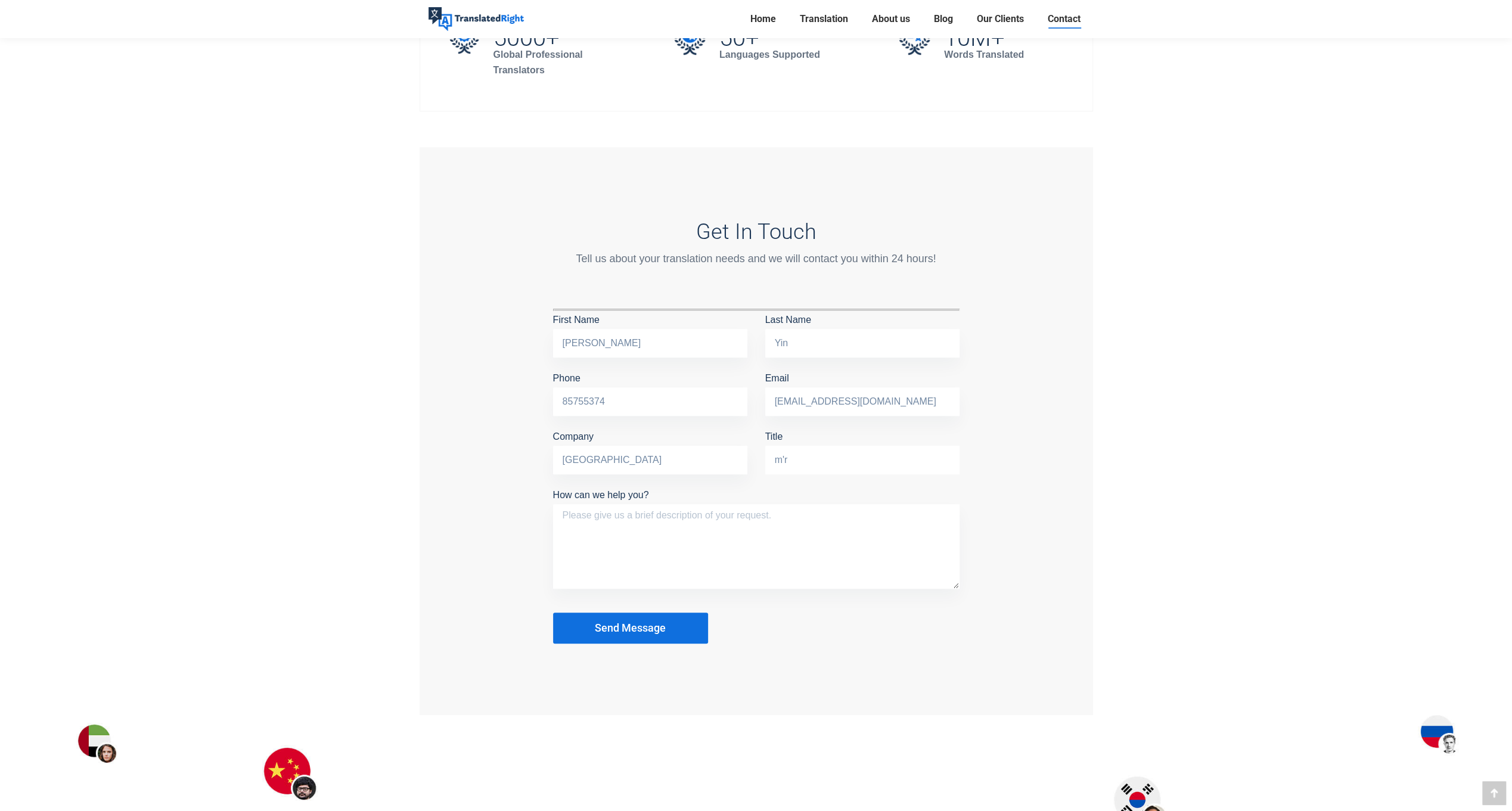
type input "m"
type input "Mr"
click at [641, 529] on textarea "How can we help you?" at bounding box center [756, 546] width 406 height 85
click at [631, 531] on textarea "How can we help you?" at bounding box center [756, 546] width 406 height 85
click at [610, 525] on textarea "MOE" at bounding box center [756, 546] width 406 height 85
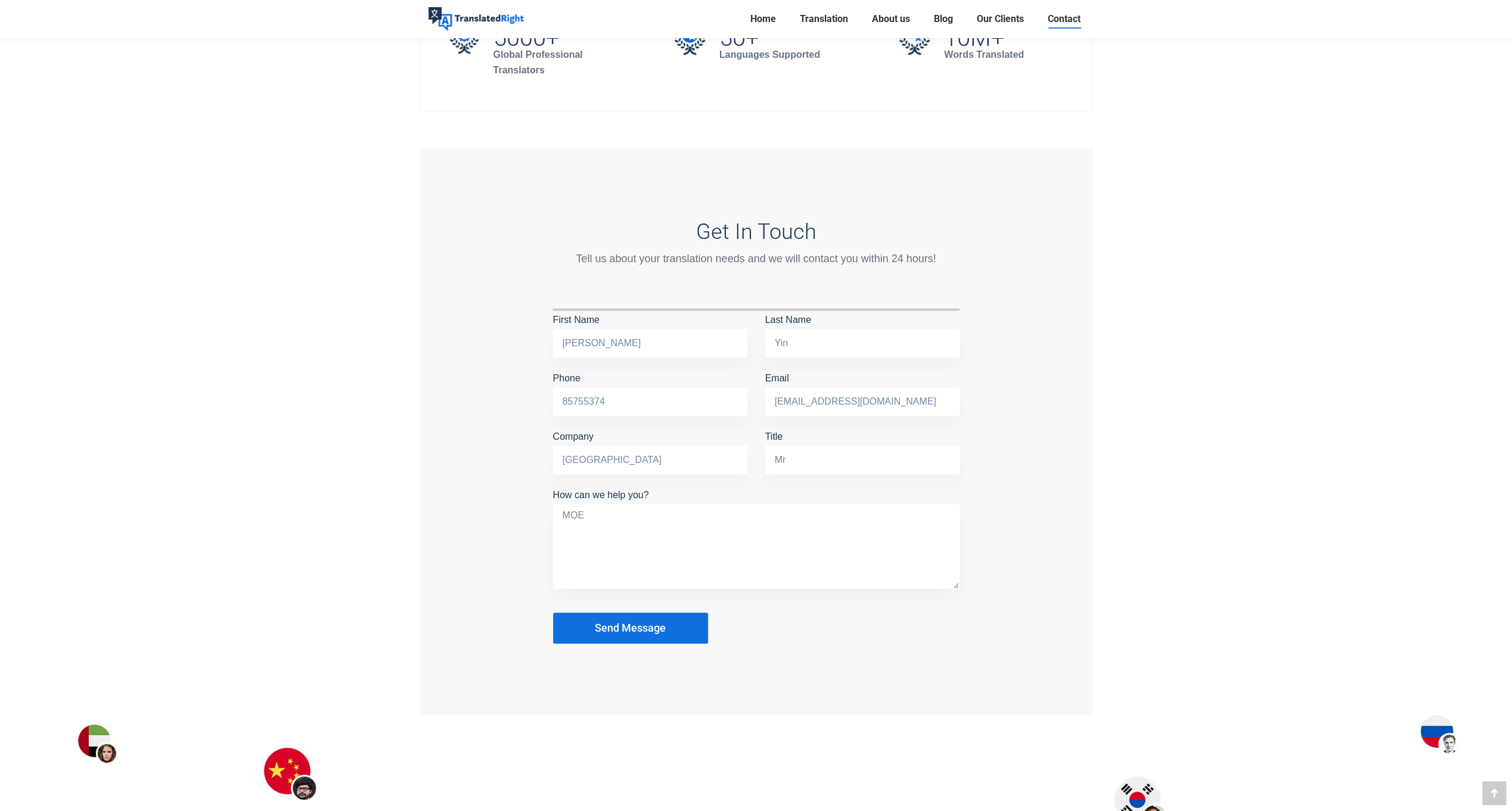
paste textarea "tuition grant & scholarships"
click at [590, 512] on textarea "MOE tuition grant & scholarships" at bounding box center [756, 546] width 406 height 85
click at [621, 514] on textarea "MOE Tuition grant & scholarships" at bounding box center [756, 546] width 406 height 85
click at [654, 511] on textarea "MOE Tuition Grant & scholarships" at bounding box center [756, 546] width 406 height 85
click at [645, 515] on textarea "MOE Tuition Grant & Scholarships" at bounding box center [756, 546] width 406 height 85
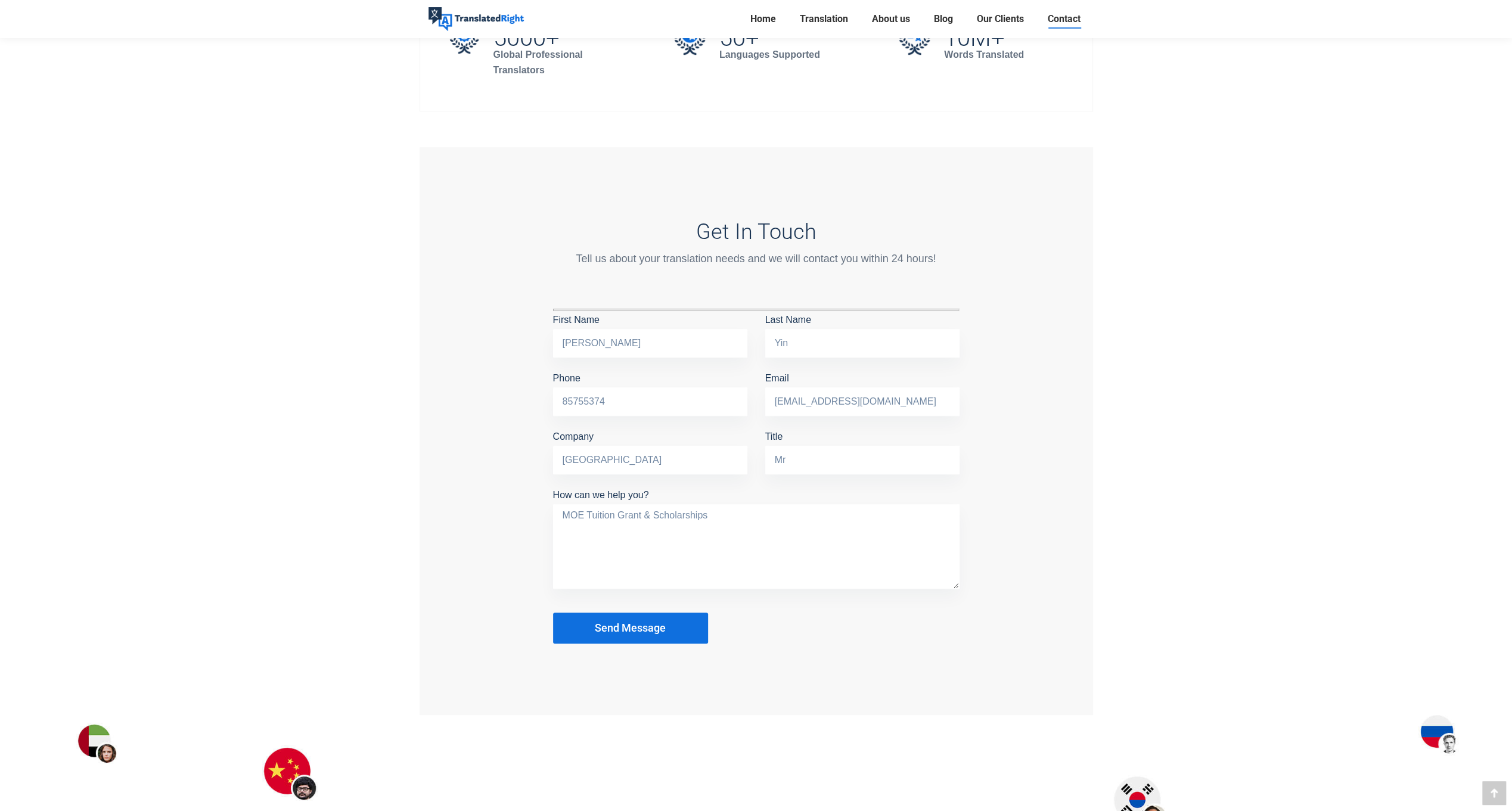
click at [735, 509] on textarea "MOE Tuition Grant & Scholarships" at bounding box center [756, 546] width 406 height 85
click at [654, 513] on textarea "MOE Tuition Grant & Scholarships" at bounding box center [756, 546] width 406 height 85
type textarea "MOE Tuition Grant&Scholarships"
click at [1253, 348] on div "Contact Us Where to Find Us If you are looking for more information, need to di…" at bounding box center [756, 191] width 1512 height 1883
